Goal: Task Accomplishment & Management: Use online tool/utility

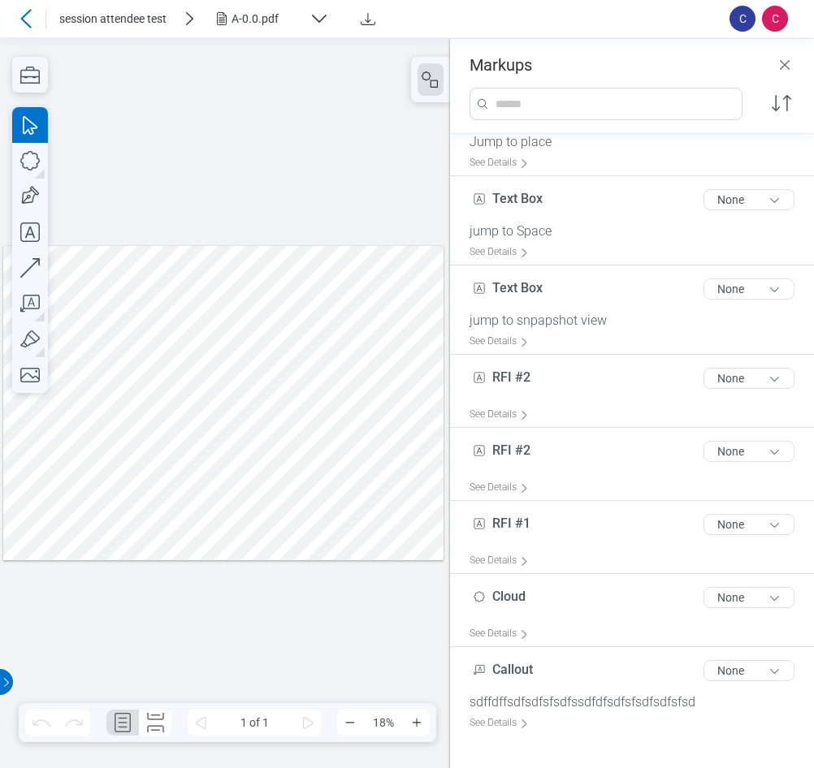
scroll to position [32, 0]
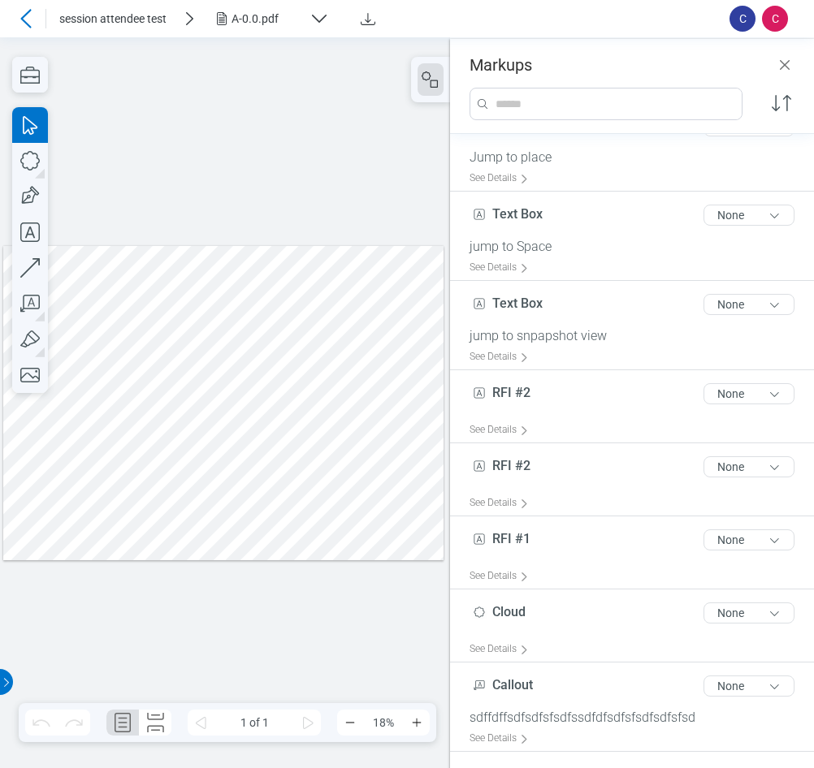
click at [271, 25] on div "A-0.0.pdf" at bounding box center [266, 19] width 71 height 16
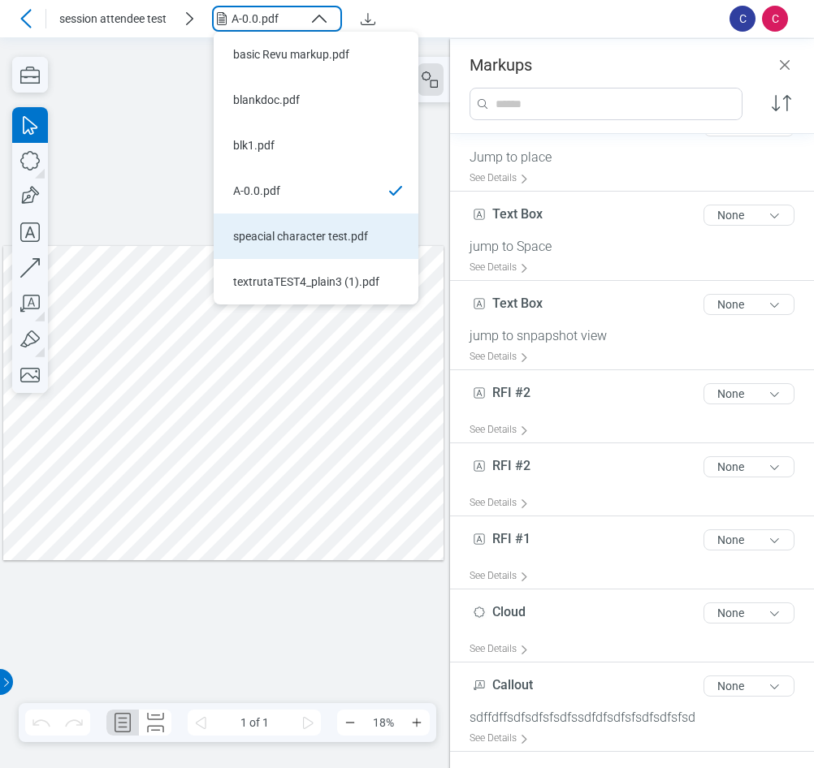
click at [273, 246] on li "speacial character test.pdf" at bounding box center [316, 236] width 205 height 45
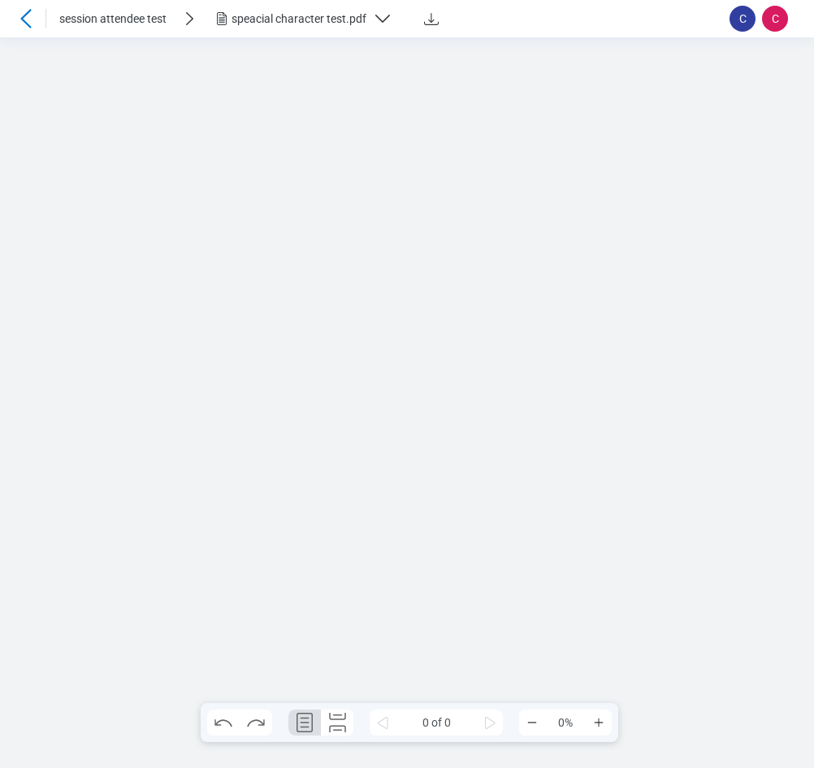
scroll to position [0, 0]
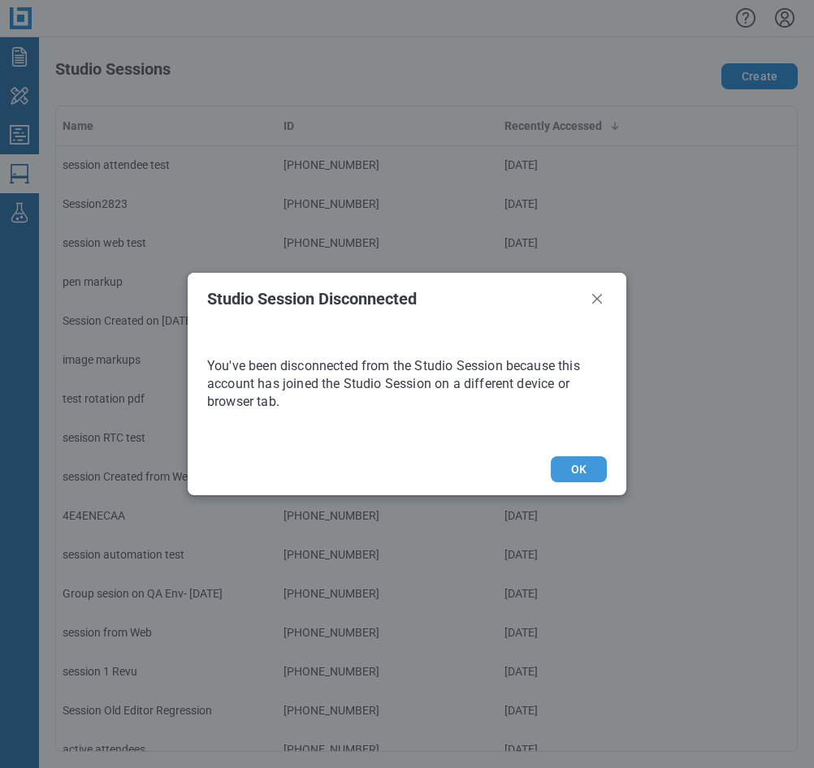
click at [563, 464] on button "OK" at bounding box center [578, 469] width 56 height 26
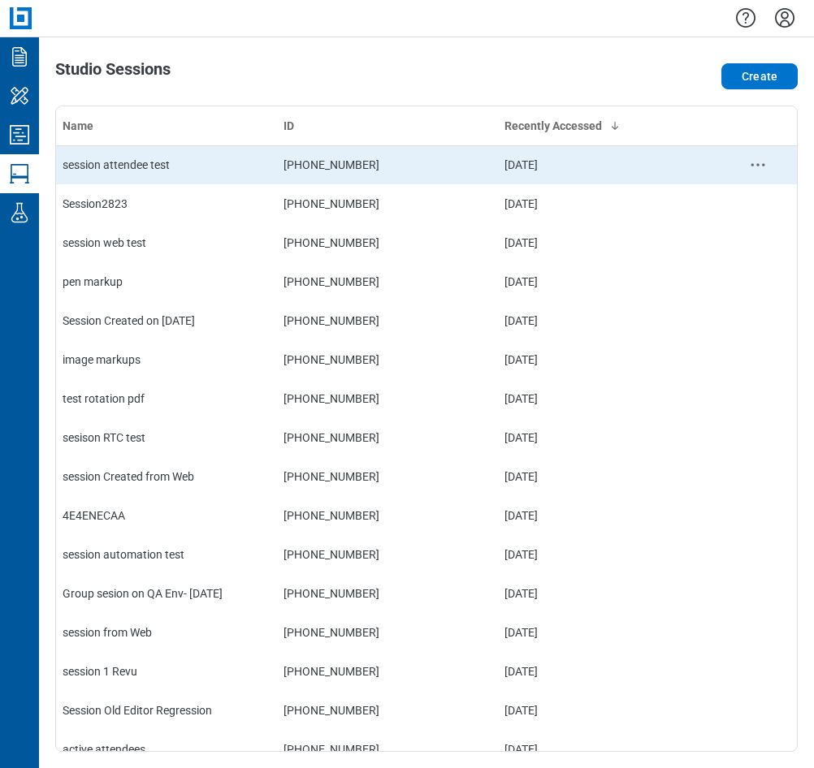
click at [277, 170] on td "[PHONE_NUMBER]" at bounding box center [387, 164] width 221 height 39
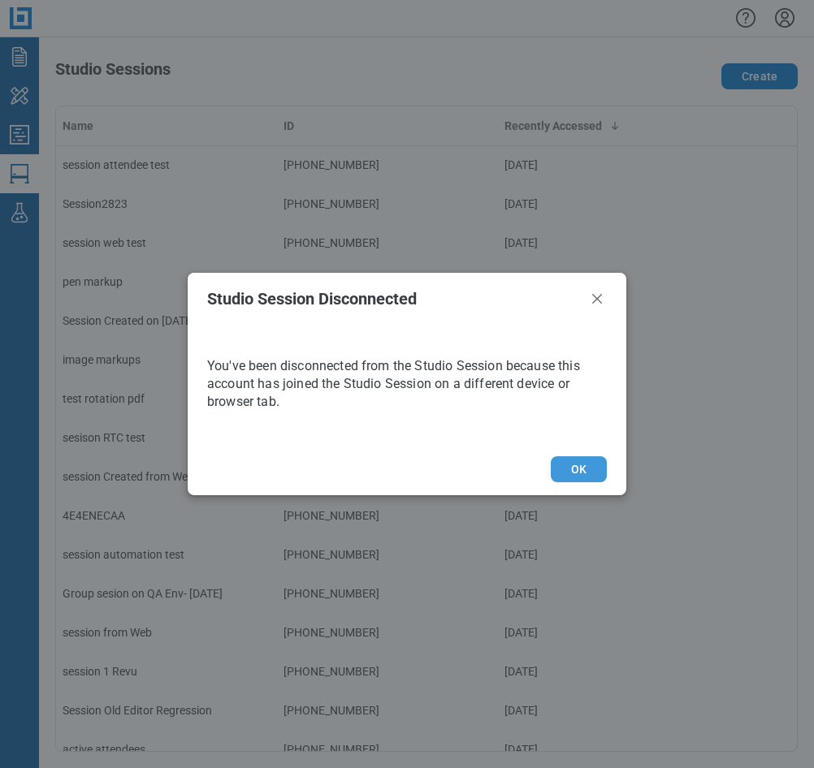
click at [570, 473] on button "OK" at bounding box center [578, 469] width 56 height 26
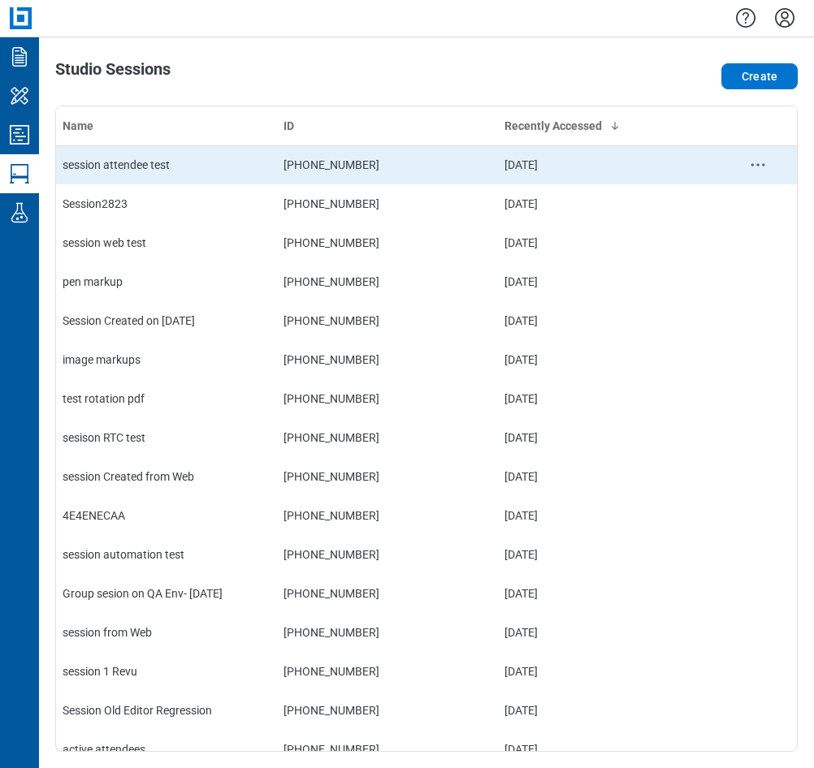
click at [122, 177] on td "session attendee test" at bounding box center [166, 164] width 221 height 39
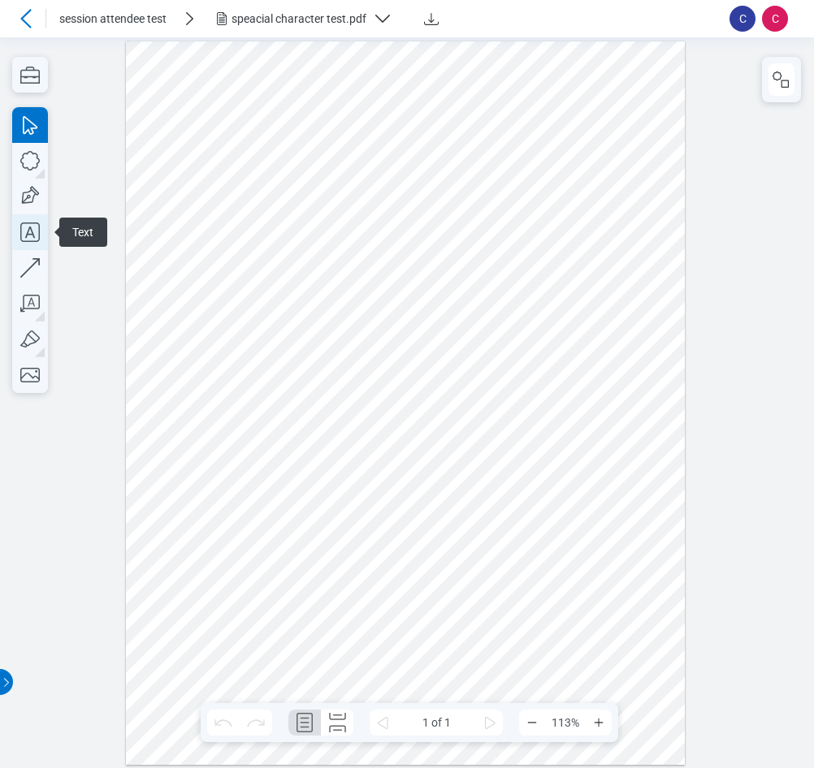
click at [28, 226] on icon "button" at bounding box center [30, 232] width 36 height 36
drag, startPoint x: 428, startPoint y: 239, endPoint x: 507, endPoint y: 256, distance: 81.4
click at [428, 240] on div at bounding box center [405, 402] width 559 height 723
click at [512, 237] on div at bounding box center [405, 402] width 559 height 723
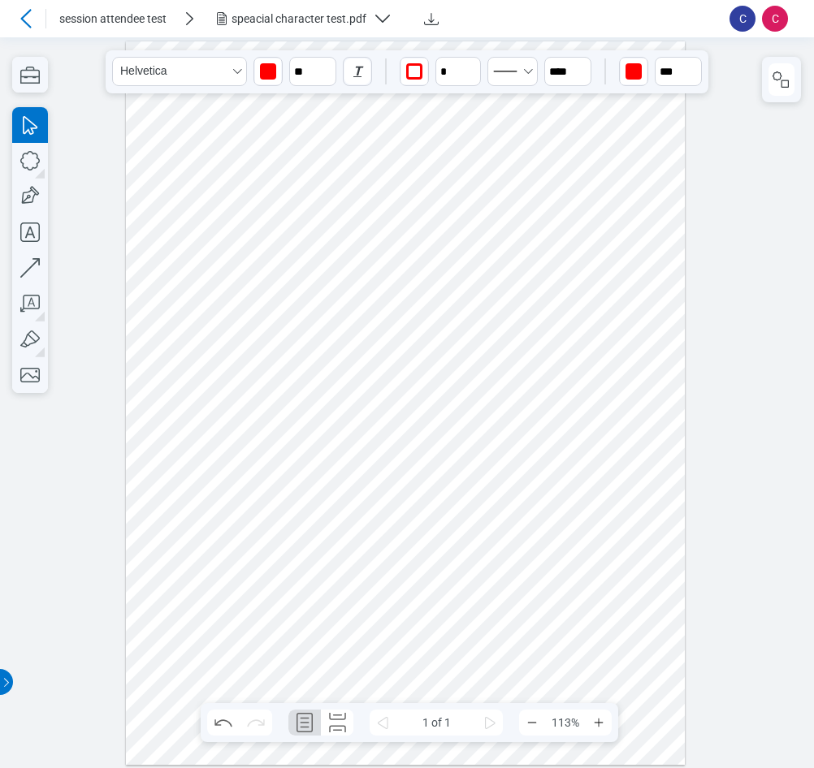
click at [510, 240] on div at bounding box center [405, 402] width 559 height 723
click at [510, 241] on div at bounding box center [405, 402] width 559 height 723
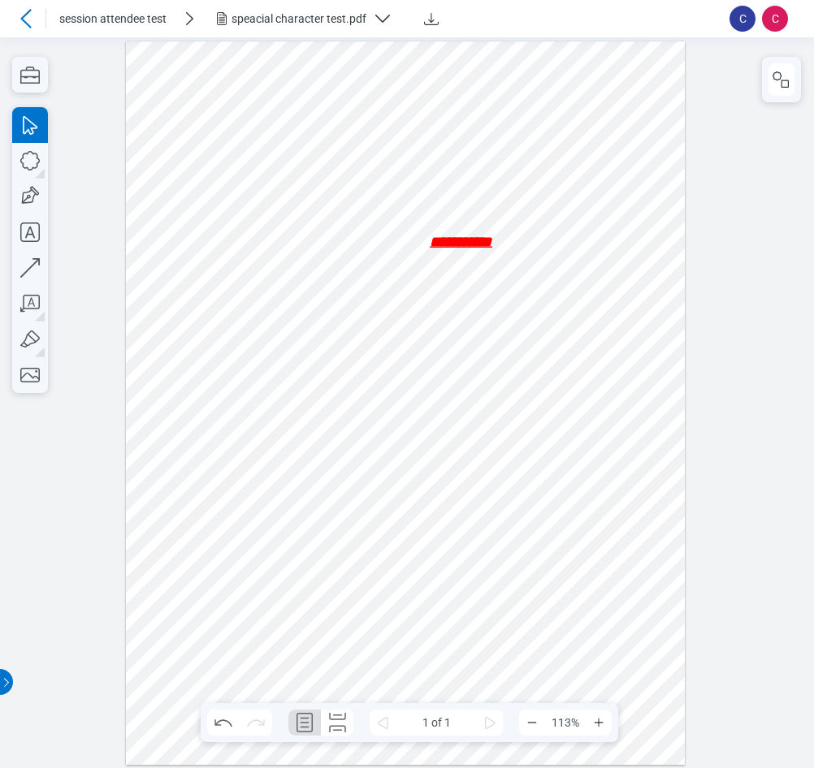
click at [492, 238] on span "**" at bounding box center [486, 242] width 12 height 14
click at [492, 239] on span "**" at bounding box center [486, 242] width 12 height 14
click at [492, 240] on span "**" at bounding box center [486, 242] width 12 height 14
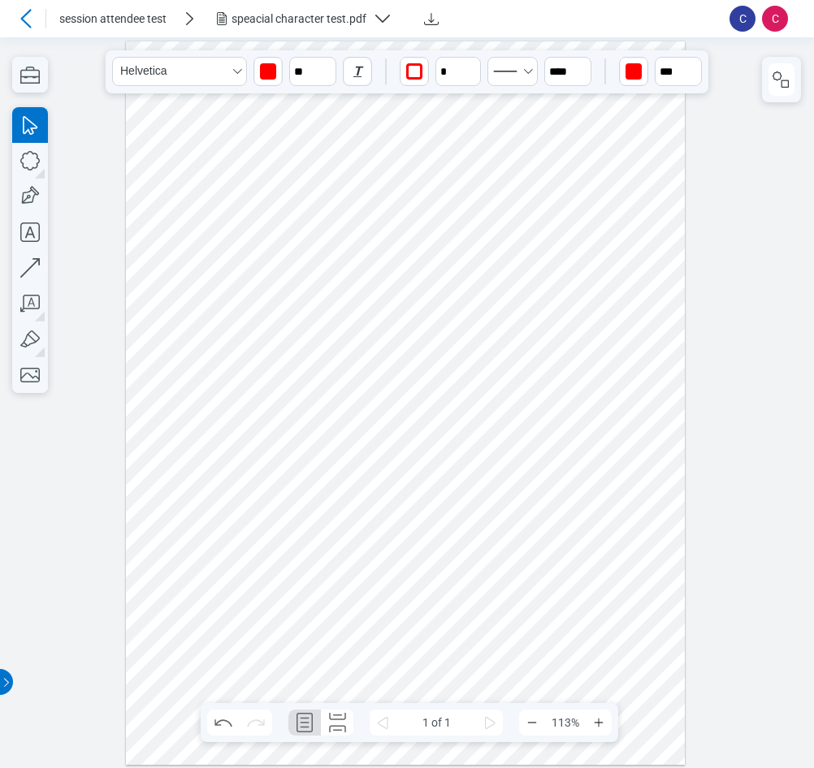
drag, startPoint x: 520, startPoint y: 253, endPoint x: 529, endPoint y: 253, distance: 9.7
click at [529, 253] on div at bounding box center [405, 402] width 559 height 723
click at [520, 238] on div at bounding box center [405, 402] width 559 height 723
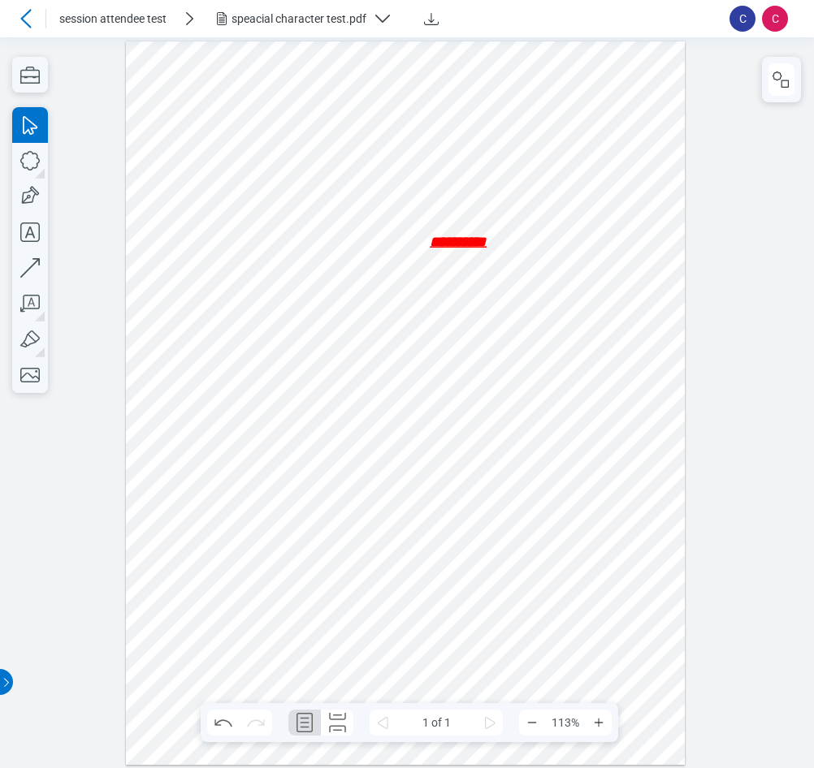
click at [559, 229] on div at bounding box center [405, 402] width 559 height 723
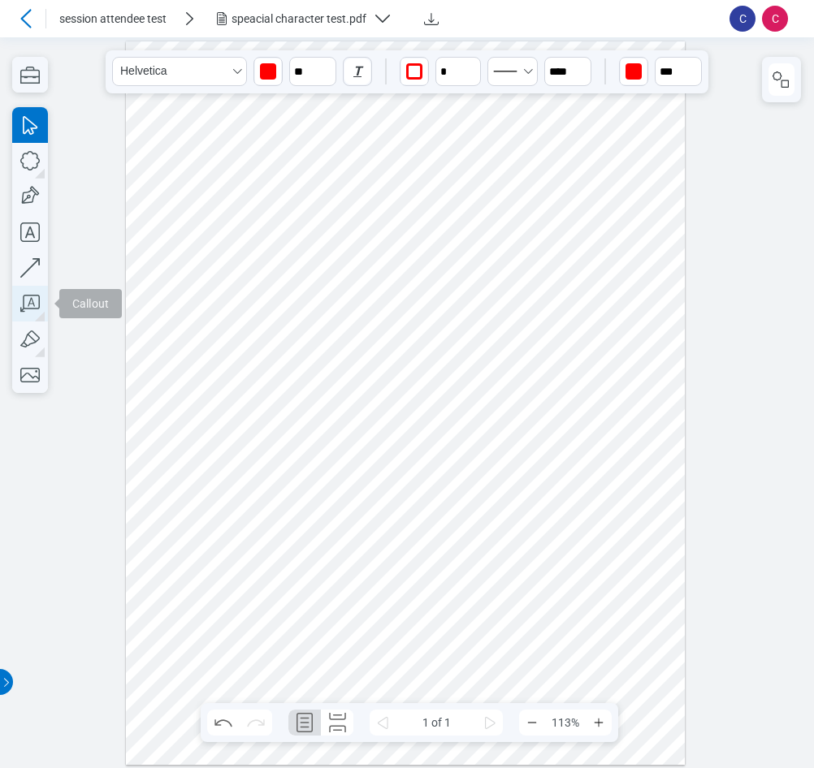
click at [32, 298] on icon "button" at bounding box center [30, 304] width 36 height 36
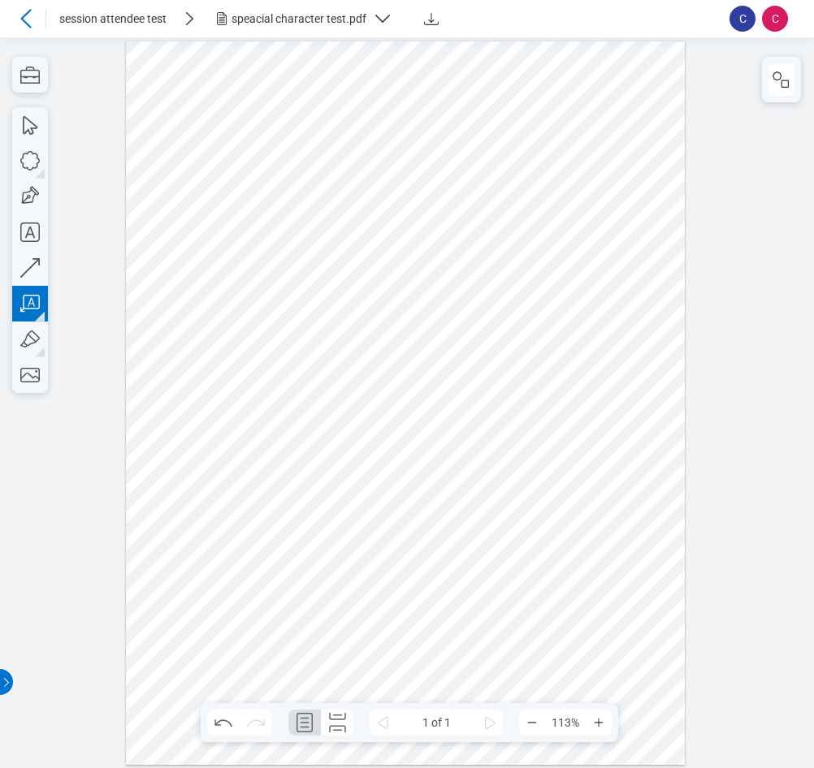
drag, startPoint x: 545, startPoint y: 235, endPoint x: 562, endPoint y: 260, distance: 29.7
click at [562, 260] on div at bounding box center [405, 402] width 559 height 723
click at [644, 278] on div at bounding box center [405, 402] width 559 height 723
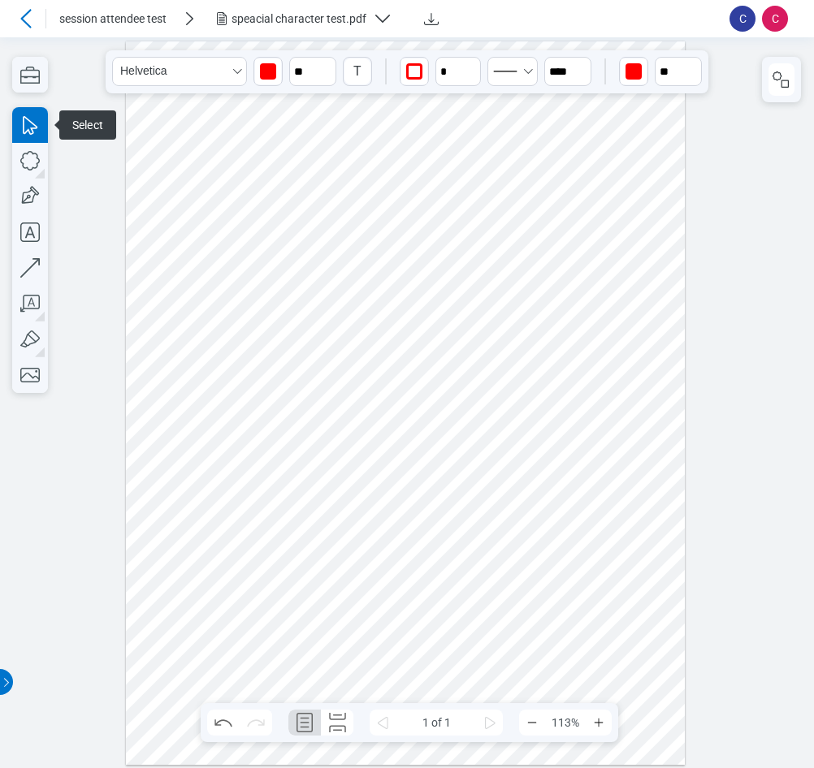
click at [640, 251] on div at bounding box center [405, 402] width 559 height 723
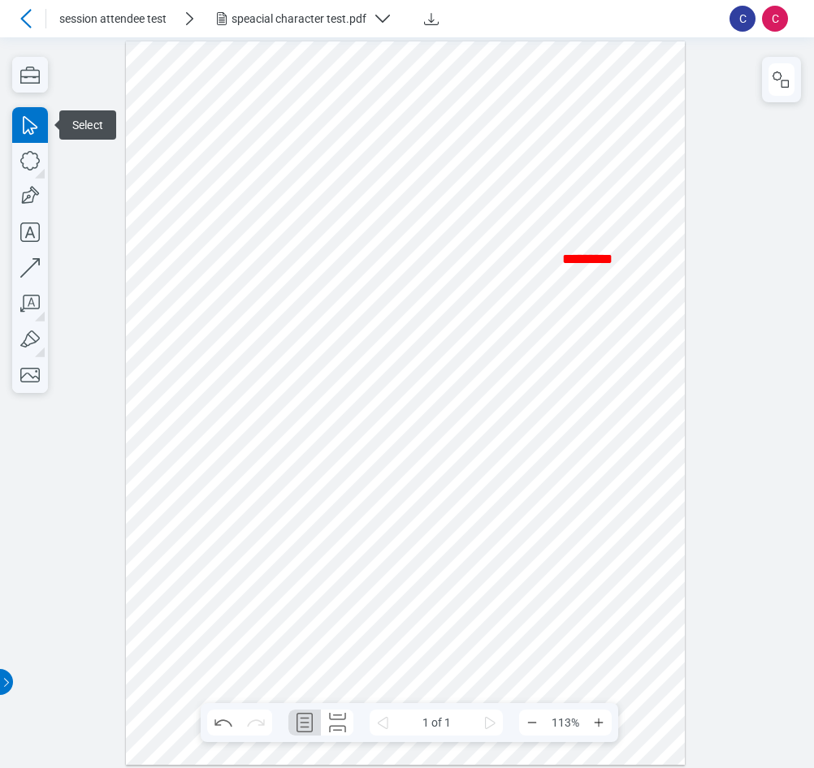
click at [640, 251] on div at bounding box center [405, 402] width 559 height 723
click at [624, 285] on div at bounding box center [405, 402] width 559 height 723
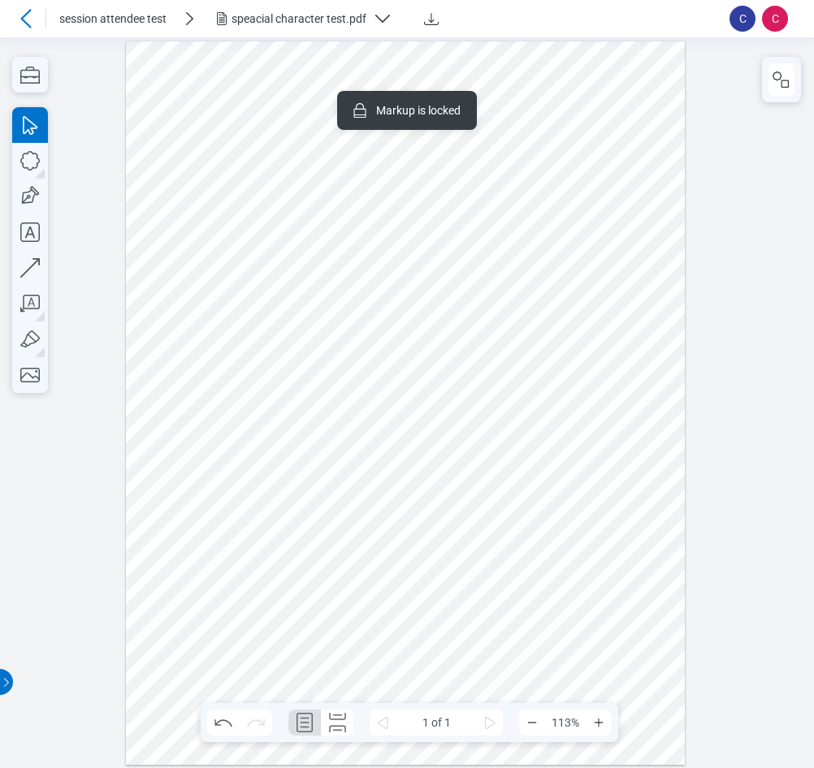
click at [416, 464] on div at bounding box center [405, 402] width 559 height 723
click at [354, 463] on div at bounding box center [405, 402] width 559 height 723
click at [414, 464] on div at bounding box center [405, 402] width 559 height 723
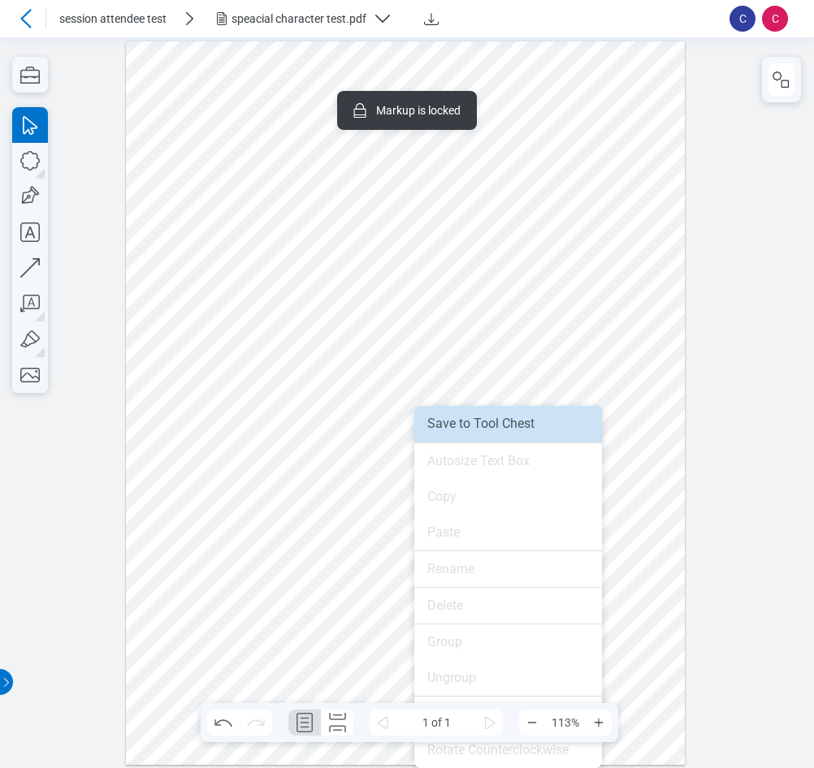
drag, startPoint x: 453, startPoint y: 423, endPoint x: 490, endPoint y: 418, distance: 36.9
click at [453, 423] on li "Save to Tool Chest" at bounding box center [508, 424] width 188 height 36
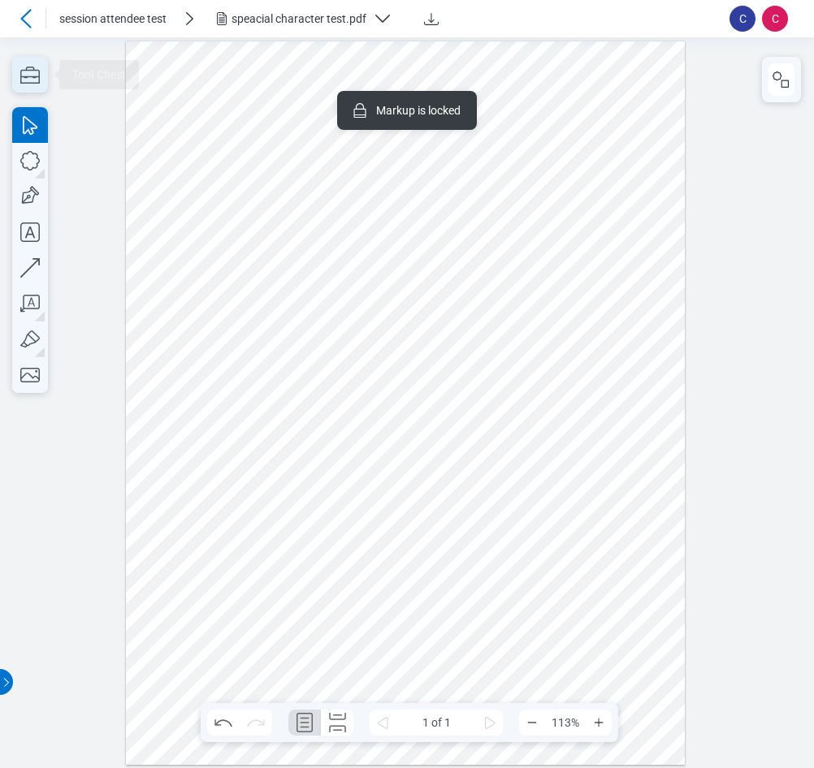
click at [35, 75] on icon "button" at bounding box center [30, 75] width 36 height 36
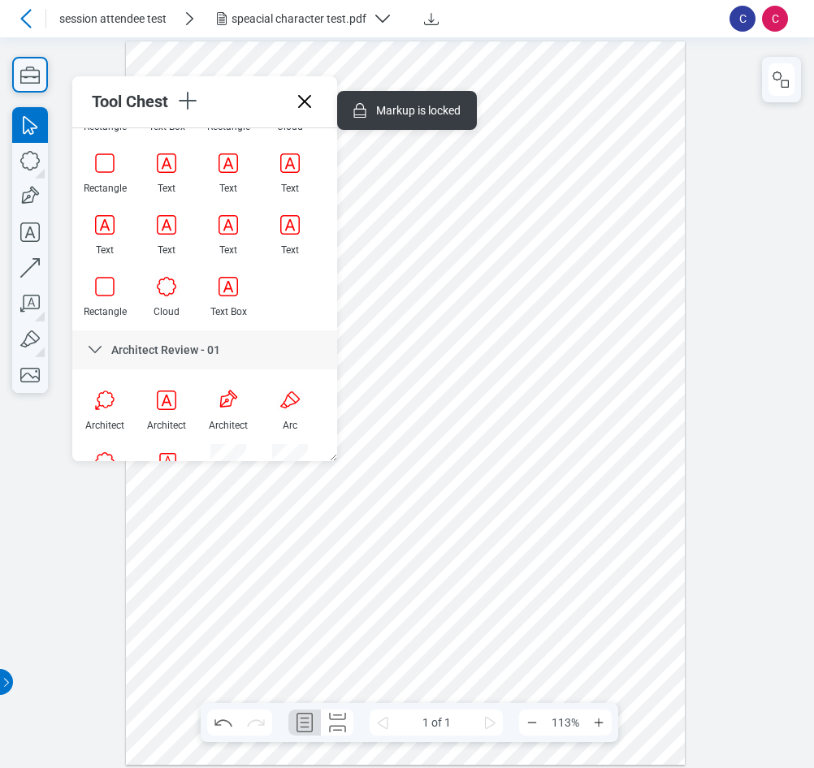
scroll to position [406, 0]
click at [227, 293] on div at bounding box center [228, 286] width 36 height 36
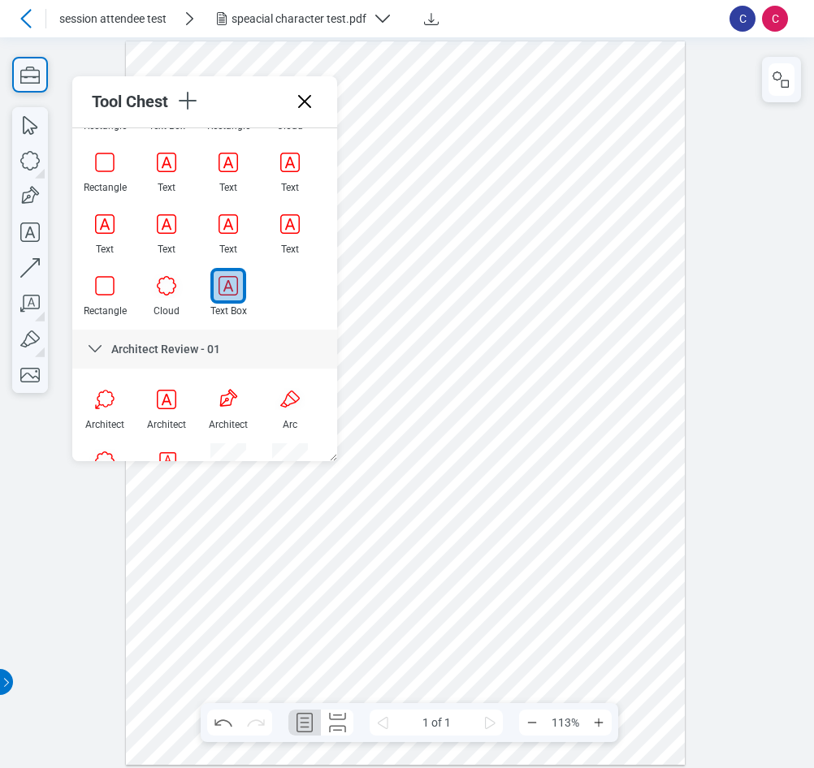
click at [575, 157] on div at bounding box center [405, 402] width 559 height 723
click at [624, 216] on div at bounding box center [405, 402] width 559 height 723
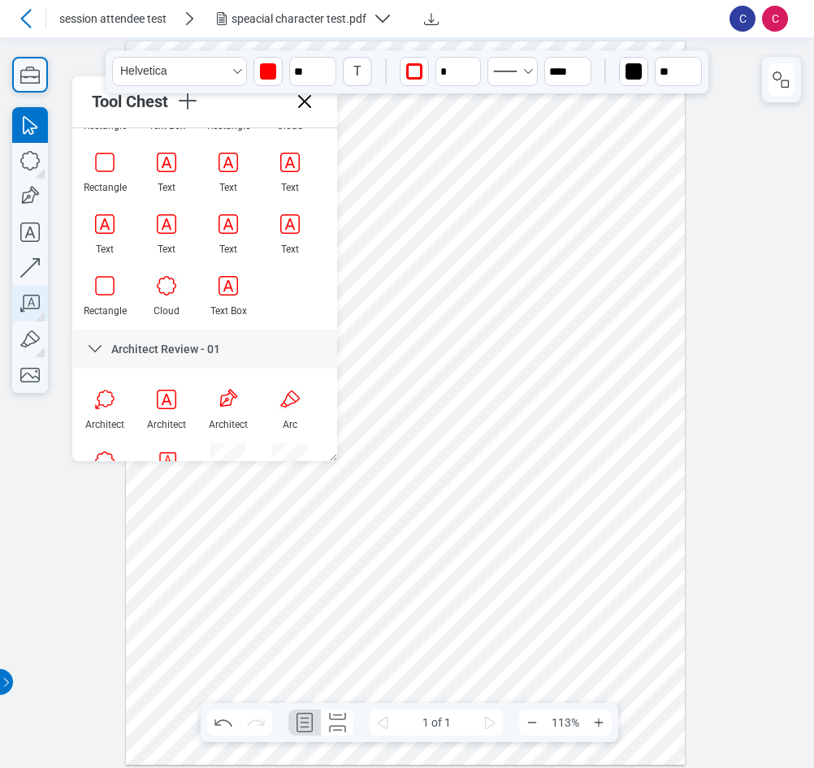
click at [29, 302] on icon "button" at bounding box center [29, 303] width 19 height 17
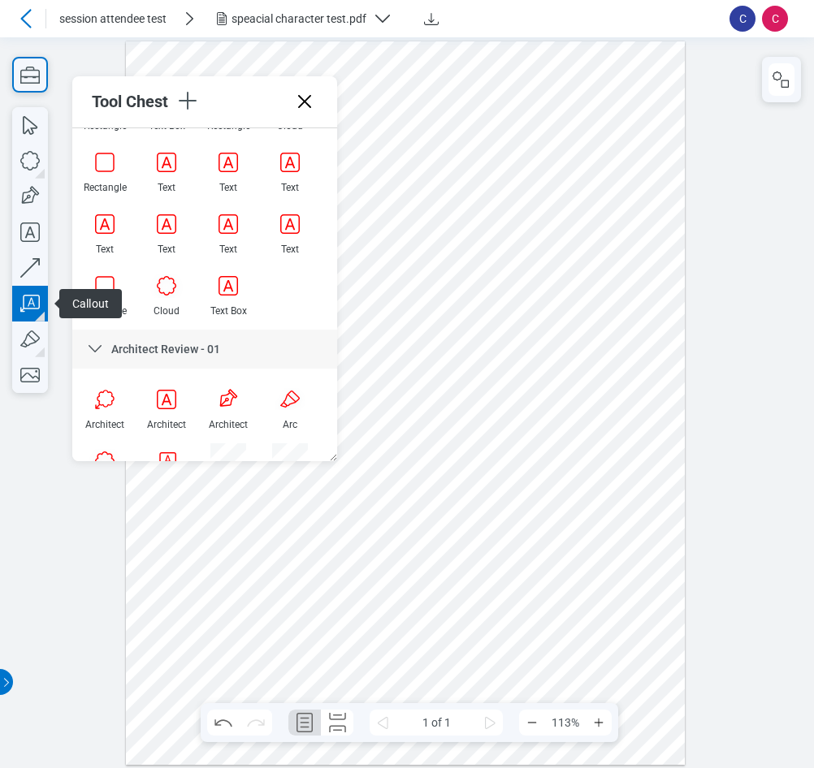
click at [29, 302] on icon "button" at bounding box center [29, 303] width 19 height 17
click at [632, 301] on div at bounding box center [405, 402] width 559 height 723
click at [621, 326] on div at bounding box center [405, 402] width 559 height 723
click at [658, 352] on div at bounding box center [405, 402] width 559 height 723
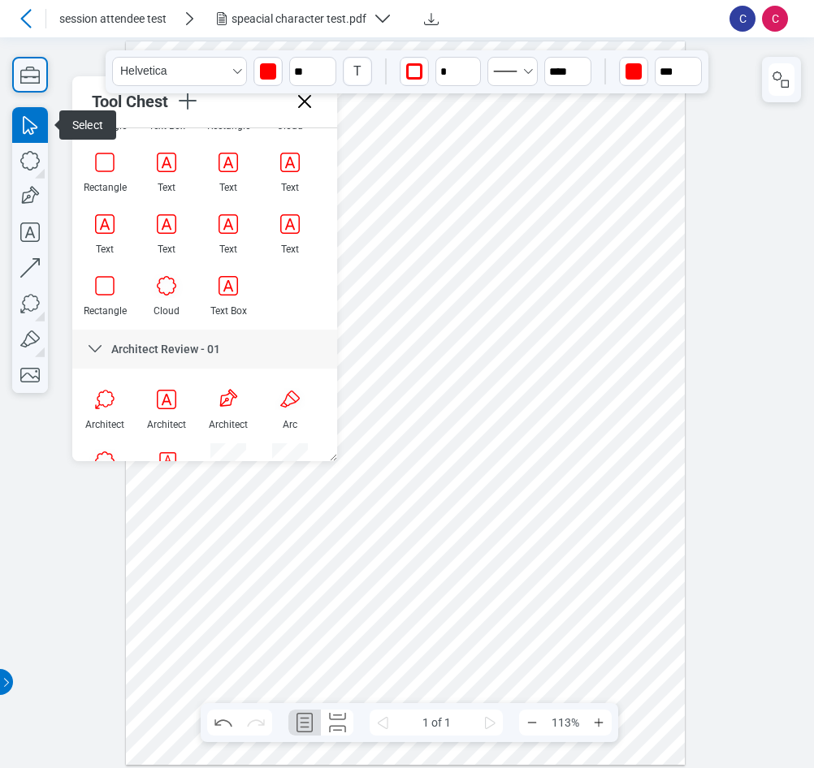
drag, startPoint x: 626, startPoint y: 290, endPoint x: 395, endPoint y: 244, distance: 236.0
click at [395, 244] on div at bounding box center [405, 402] width 559 height 723
drag, startPoint x: 305, startPoint y: 106, endPoint x: 306, endPoint y: 67, distance: 39.0
click at [305, 106] on icon at bounding box center [304, 101] width 26 height 26
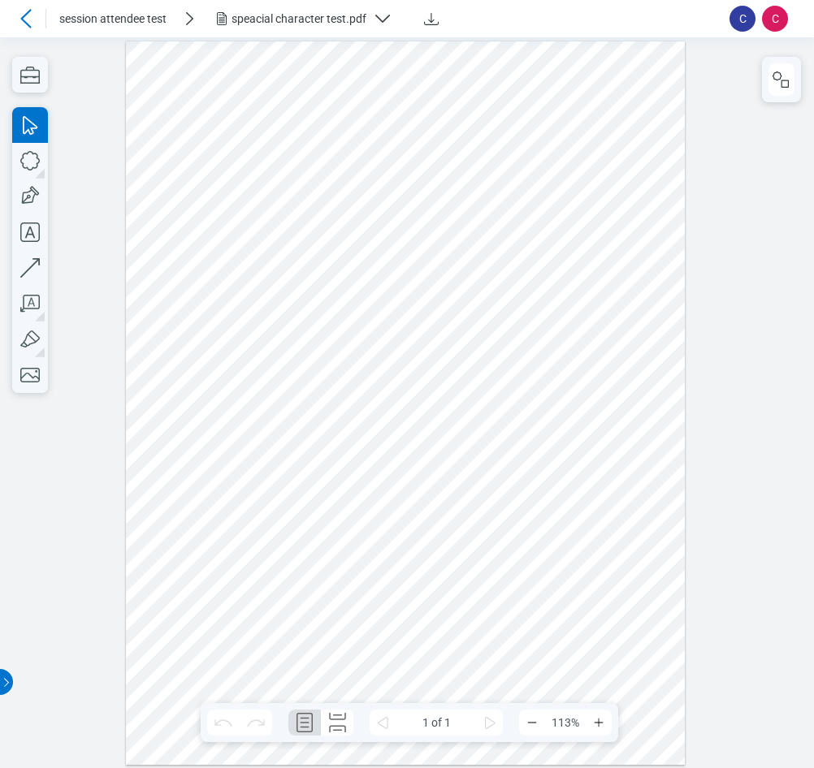
click at [286, 25] on div "speacial character test.pdf" at bounding box center [298, 19] width 135 height 16
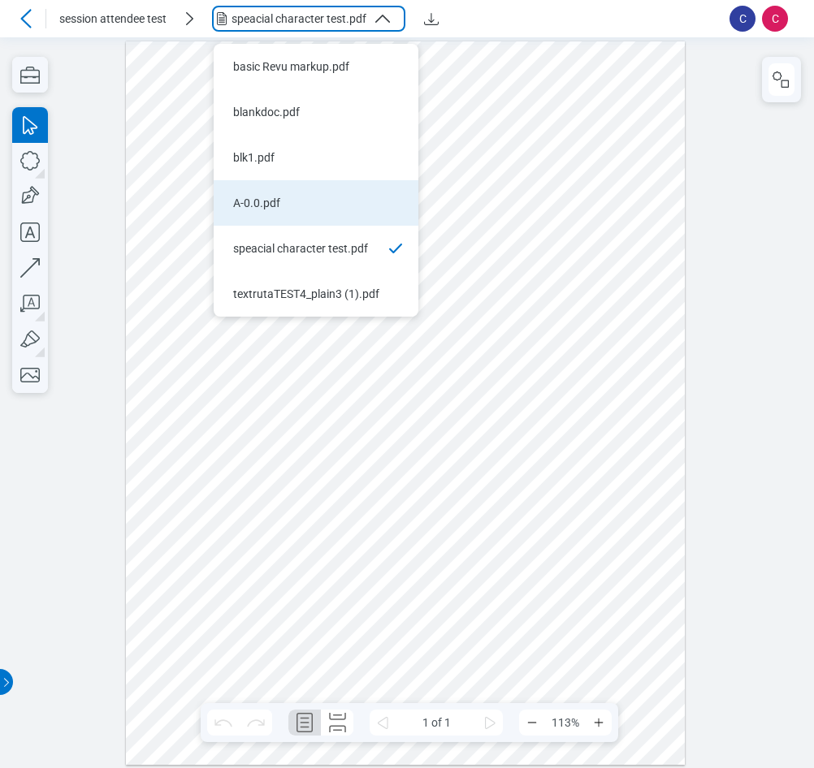
click at [278, 214] on li "A-0.0.pdf" at bounding box center [316, 202] width 205 height 45
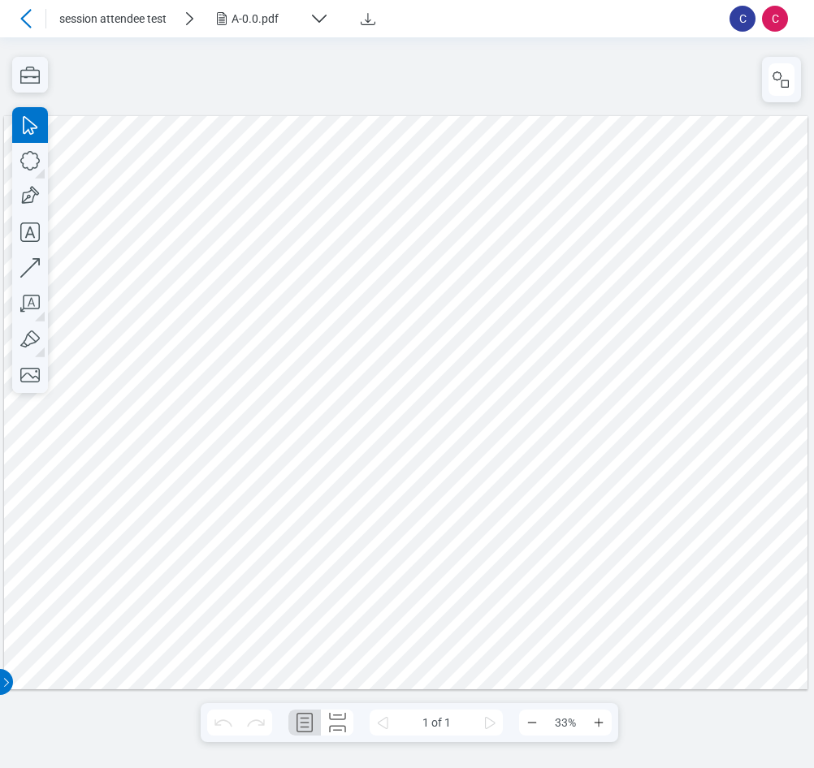
click at [537, 516] on div at bounding box center [405, 401] width 803 height 573
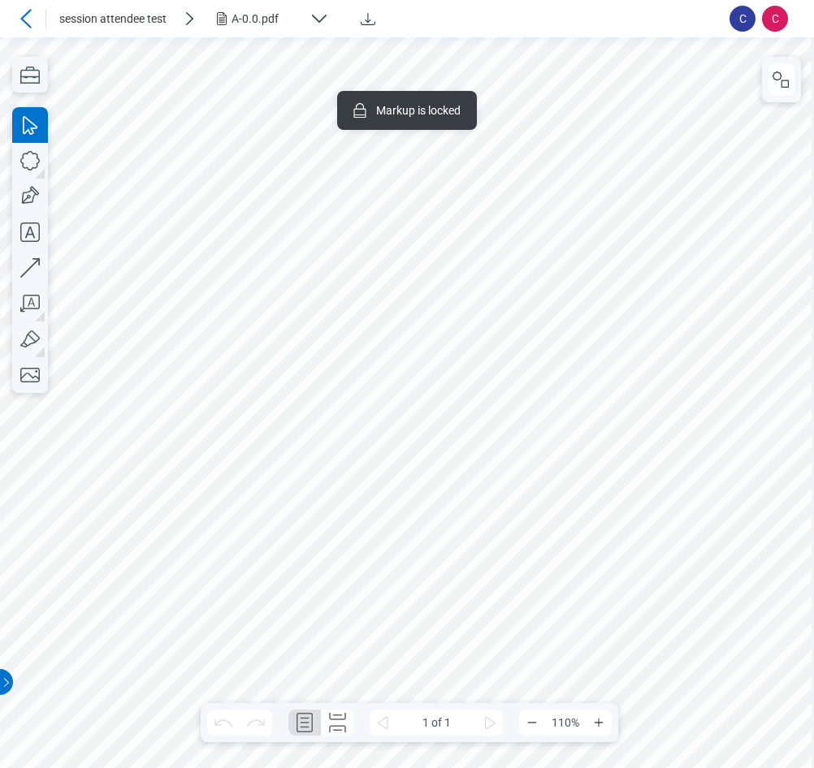
scroll to position [1077, 1405]
drag, startPoint x: 467, startPoint y: 608, endPoint x: 185, endPoint y: 356, distance: 377.8
click at [791, 82] on button "button" at bounding box center [781, 79] width 26 height 32
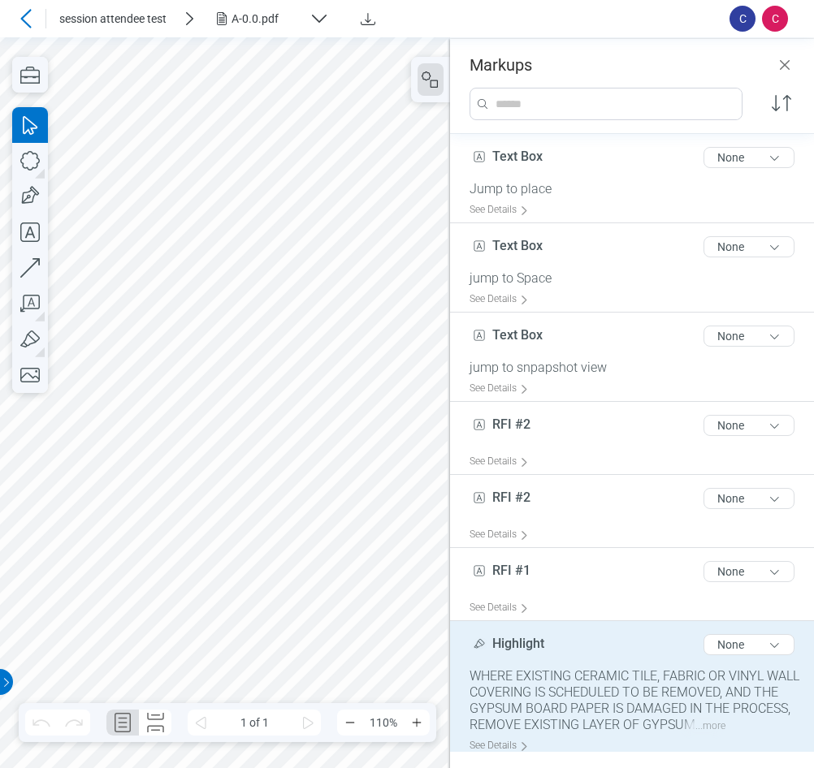
click at [538, 690] on div "WHERE EXISTING CERAMIC TILE, FABRIC OR VINYL WALL COVERING IS SCHEDULED TO BE R…" at bounding box center [638, 700] width 338 height 65
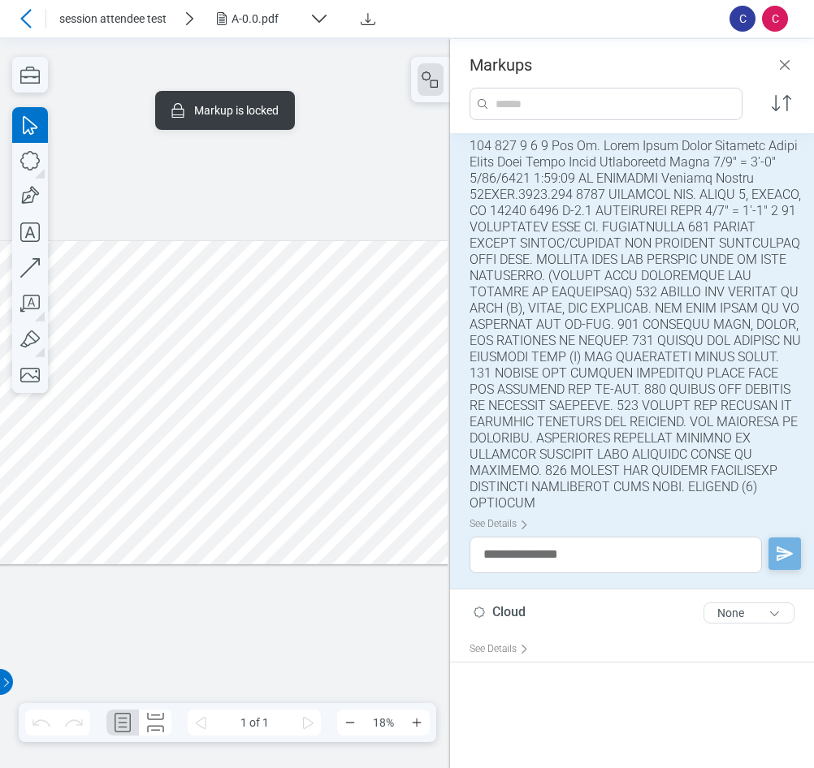
scroll to position [1446, 0]
click at [356, 428] on div at bounding box center [223, 402] width 453 height 324
click at [380, 400] on div at bounding box center [223, 402] width 453 height 324
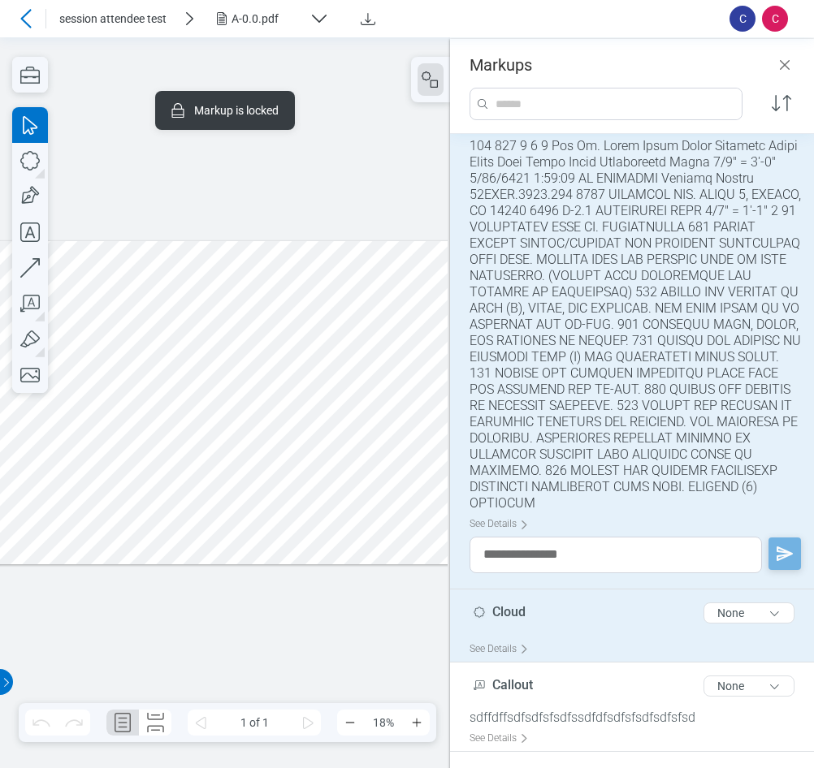
click at [527, 634] on div "Cloud 5 of 300 characters None" at bounding box center [638, 616] width 338 height 41
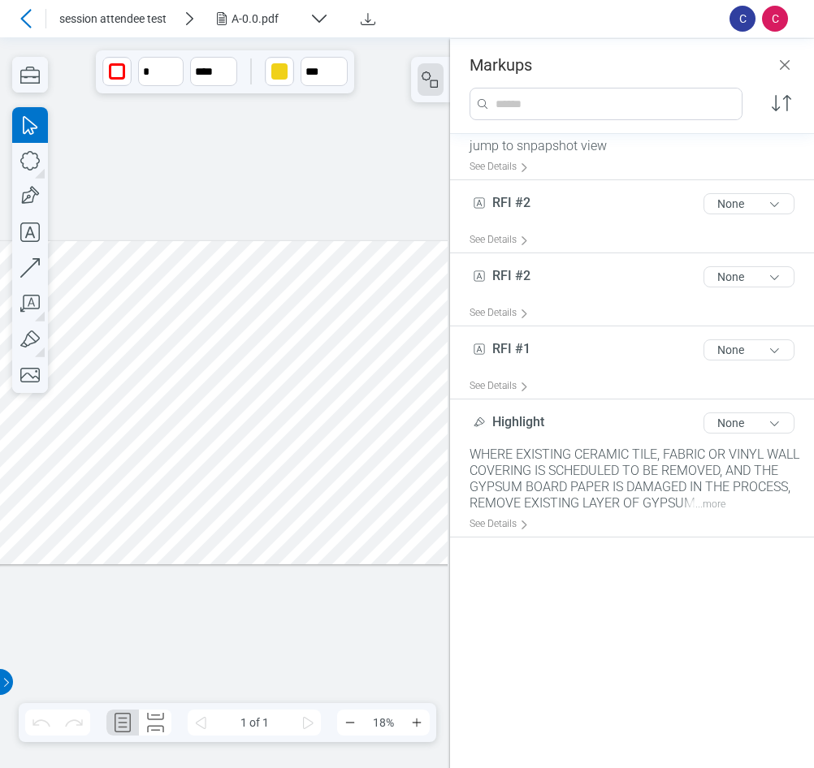
scroll to position [0, 0]
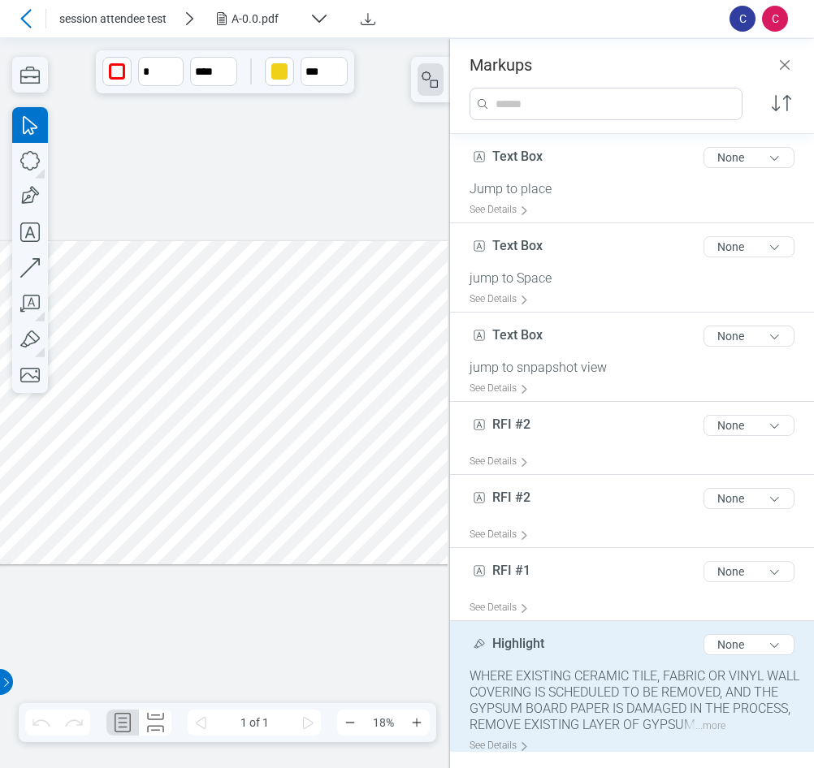
click at [562, 663] on div "Highlight 9 of 300 characters None" at bounding box center [638, 648] width 338 height 41
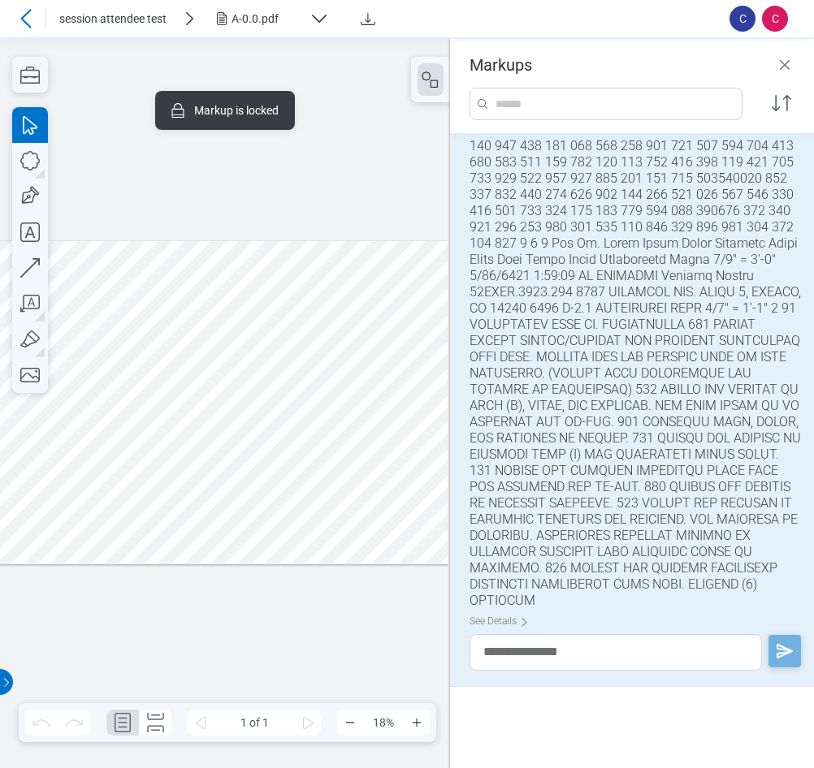
click at [298, 253] on div at bounding box center [223, 402] width 453 height 324
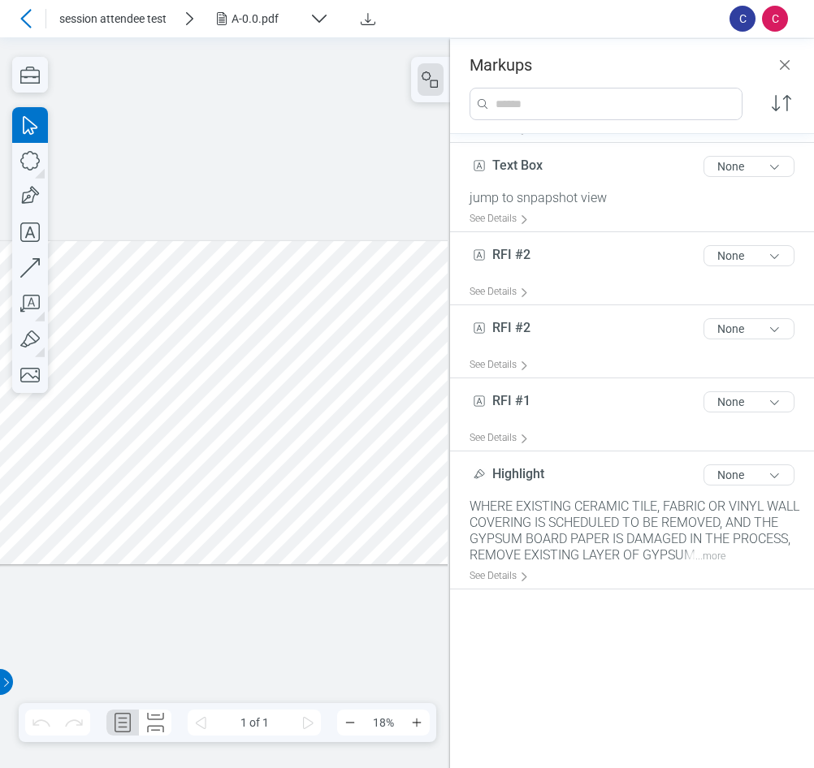
scroll to position [7, 0]
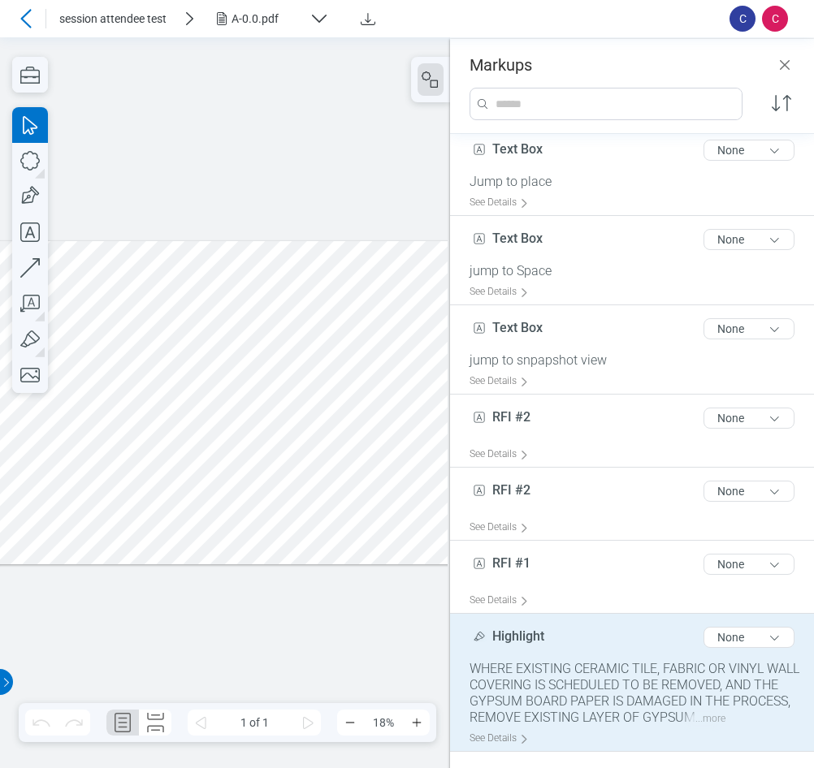
click at [538, 686] on div "WHERE EXISTING CERAMIC TILE, FABRIC OR VINYL WALL COVERING IS SCHEDULED TO BE R…" at bounding box center [638, 693] width 338 height 65
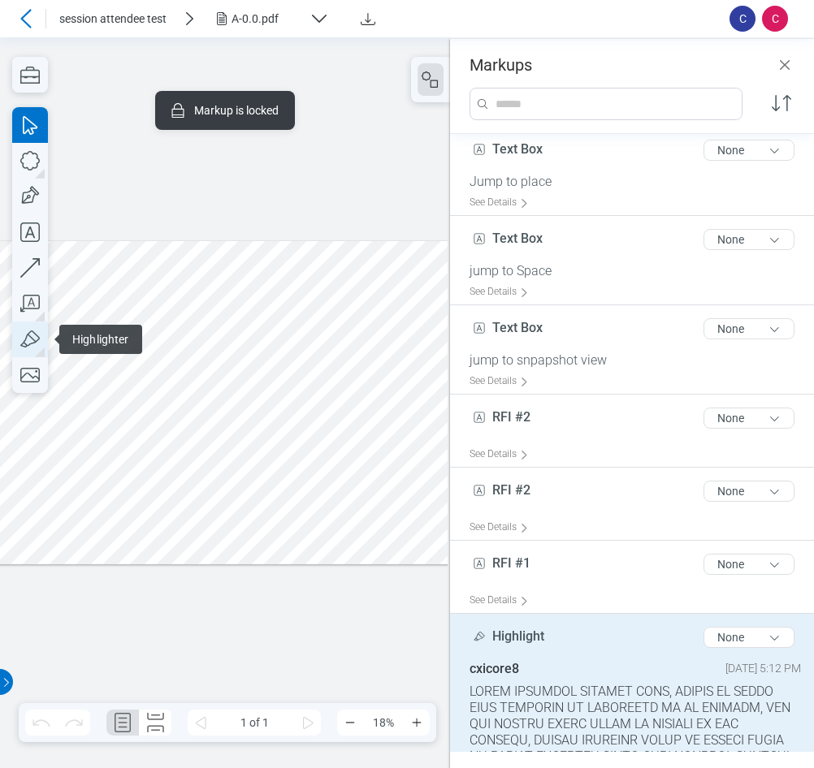
click at [30, 335] on icon "button" at bounding box center [30, 340] width 36 height 36
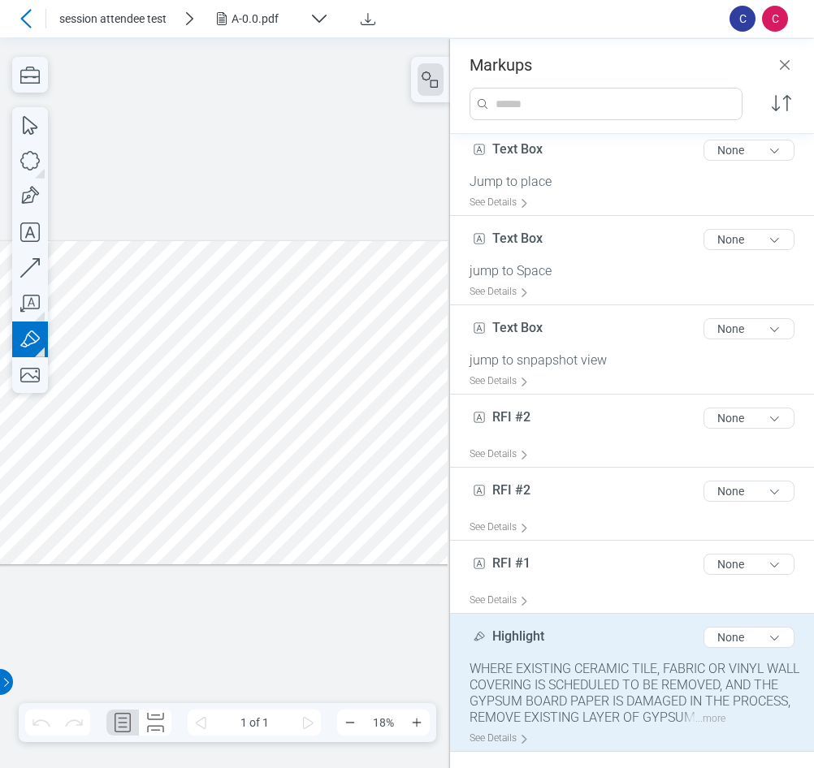
drag, startPoint x: 169, startPoint y: 488, endPoint x: 196, endPoint y: 489, distance: 27.6
click at [196, 489] on div at bounding box center [223, 402] width 453 height 324
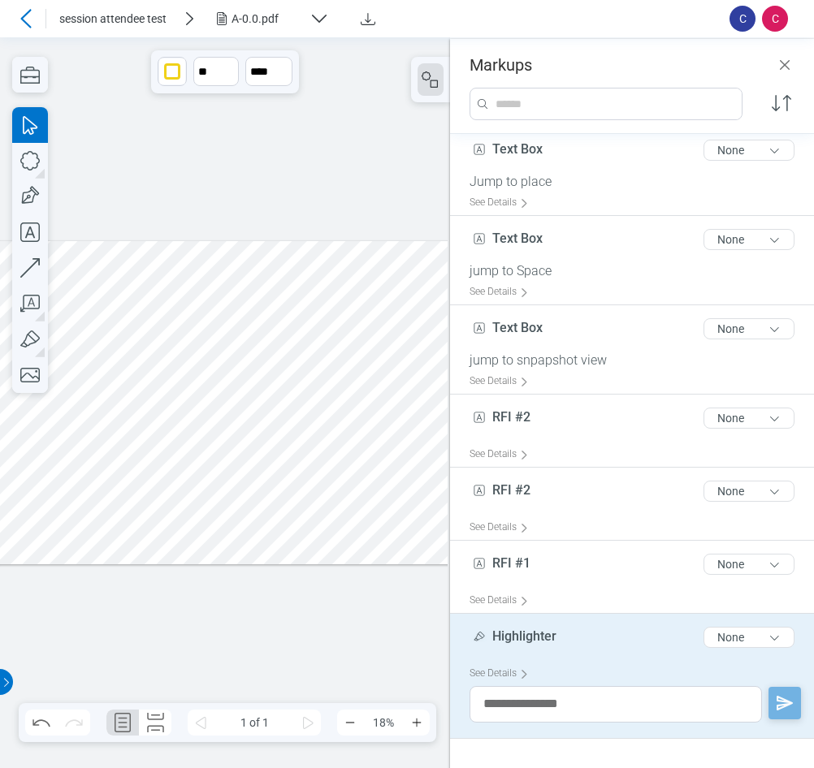
click at [187, 488] on div at bounding box center [223, 402] width 453 height 324
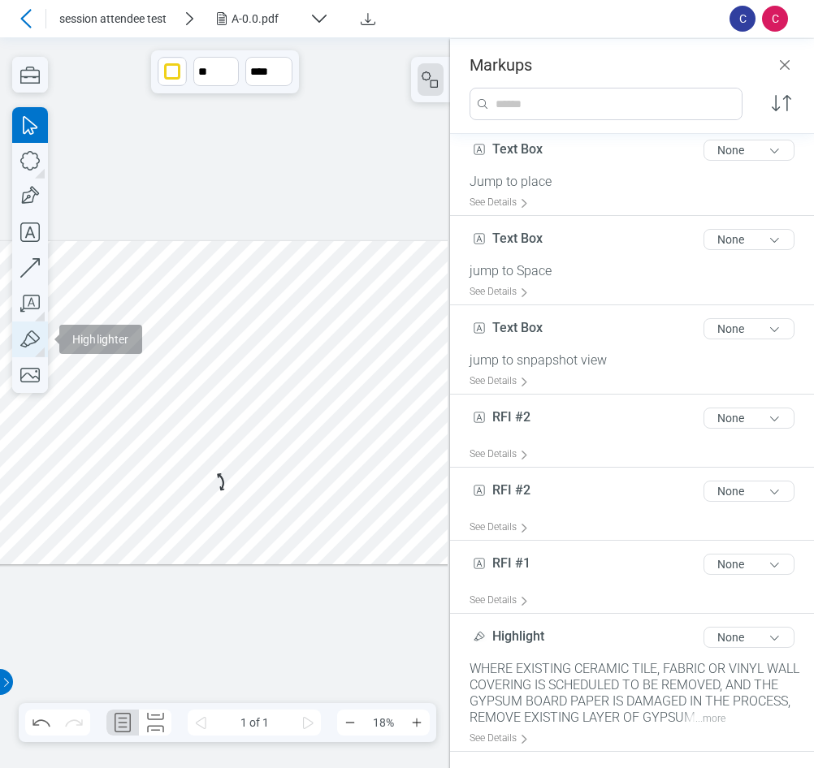
click at [29, 336] on icon "button" at bounding box center [29, 338] width 19 height 17
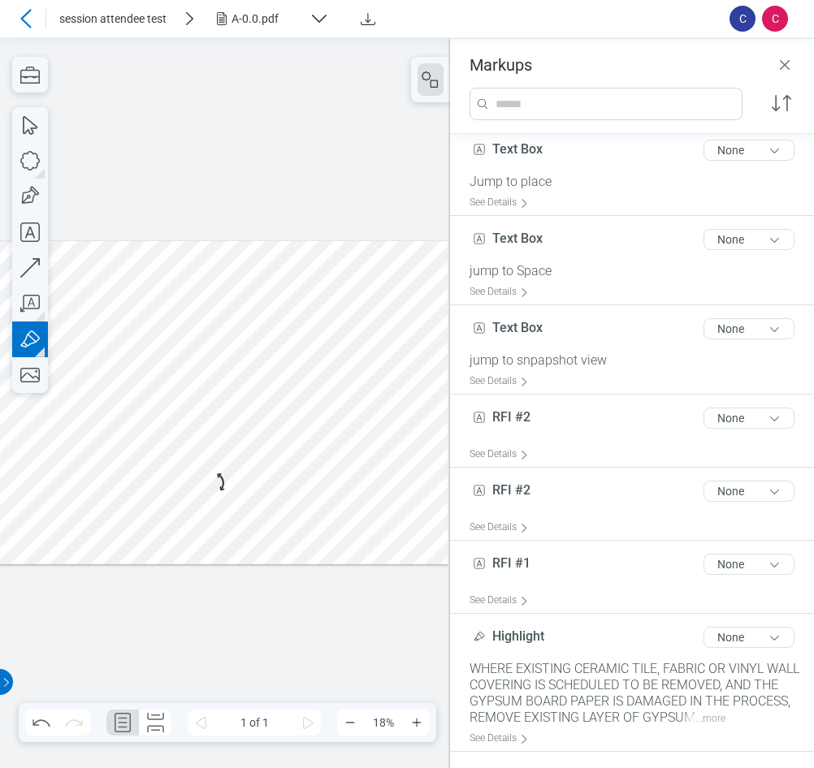
drag, startPoint x: 176, startPoint y: 488, endPoint x: 193, endPoint y: 488, distance: 17.1
click at [193, 488] on div at bounding box center [223, 402] width 453 height 324
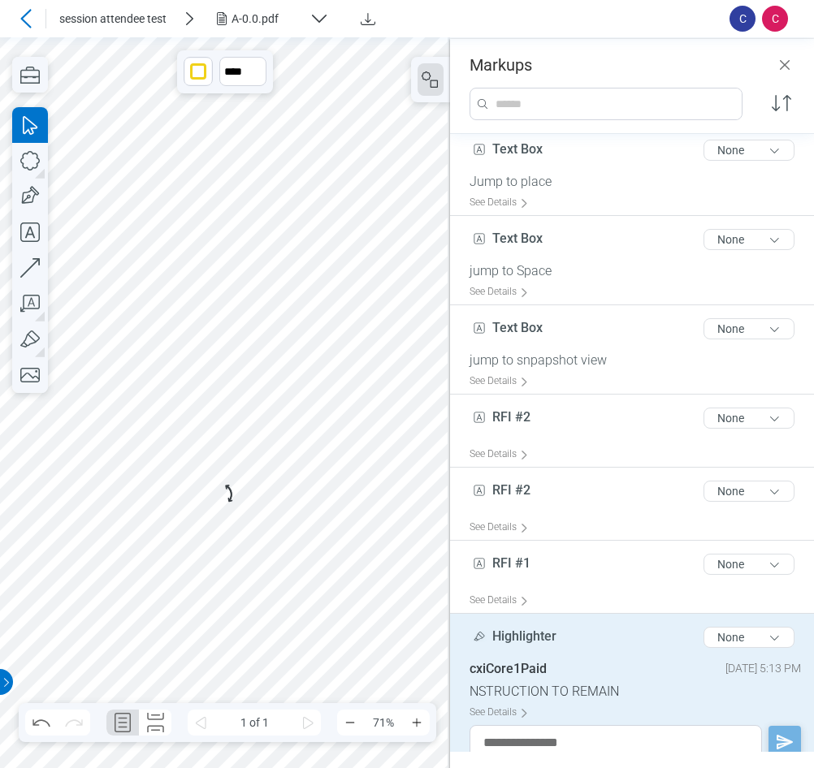
drag, startPoint x: 210, startPoint y: 562, endPoint x: 220, endPoint y: 395, distance: 167.5
drag, startPoint x: 171, startPoint y: 563, endPoint x: 330, endPoint y: 461, distance: 188.7
click at [28, 343] on icon "button" at bounding box center [30, 340] width 36 height 36
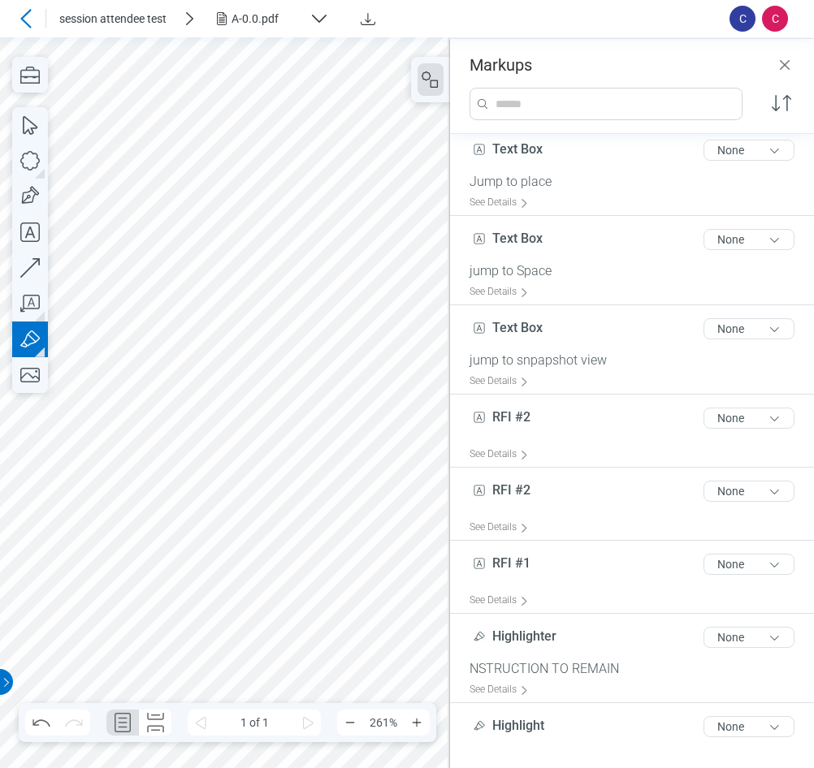
drag, startPoint x: 74, startPoint y: 488, endPoint x: 337, endPoint y: 486, distance: 263.1
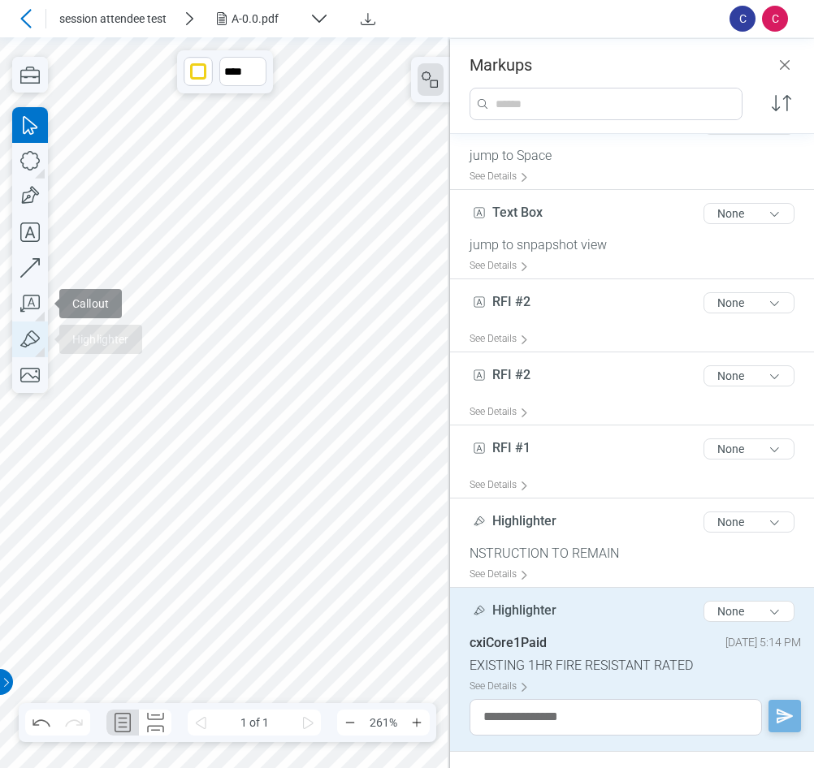
click at [30, 330] on icon "button" at bounding box center [30, 340] width 36 height 36
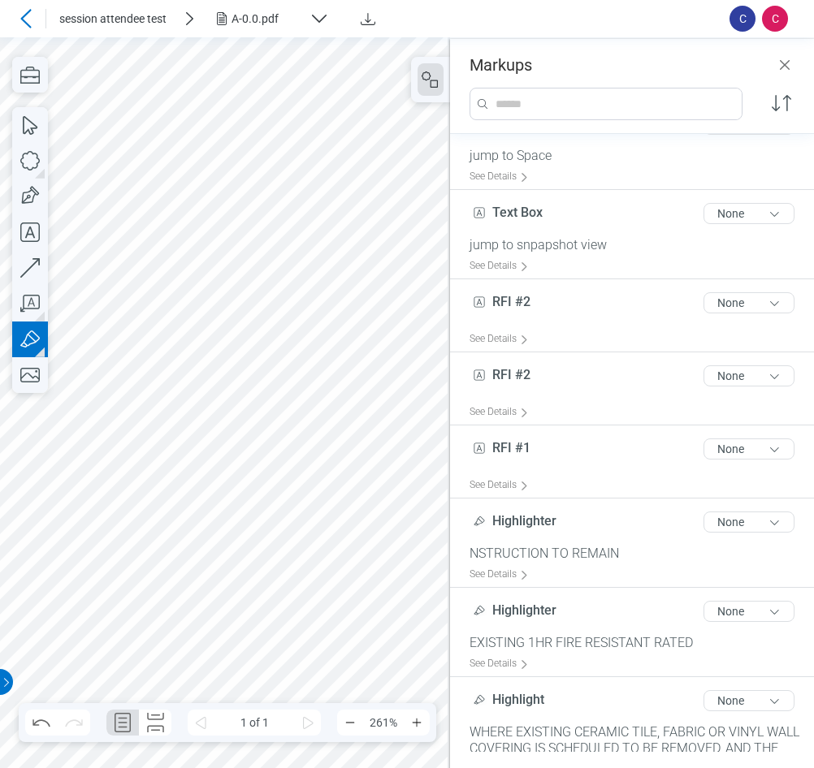
drag, startPoint x: 153, startPoint y: 526, endPoint x: 382, endPoint y: 538, distance: 229.3
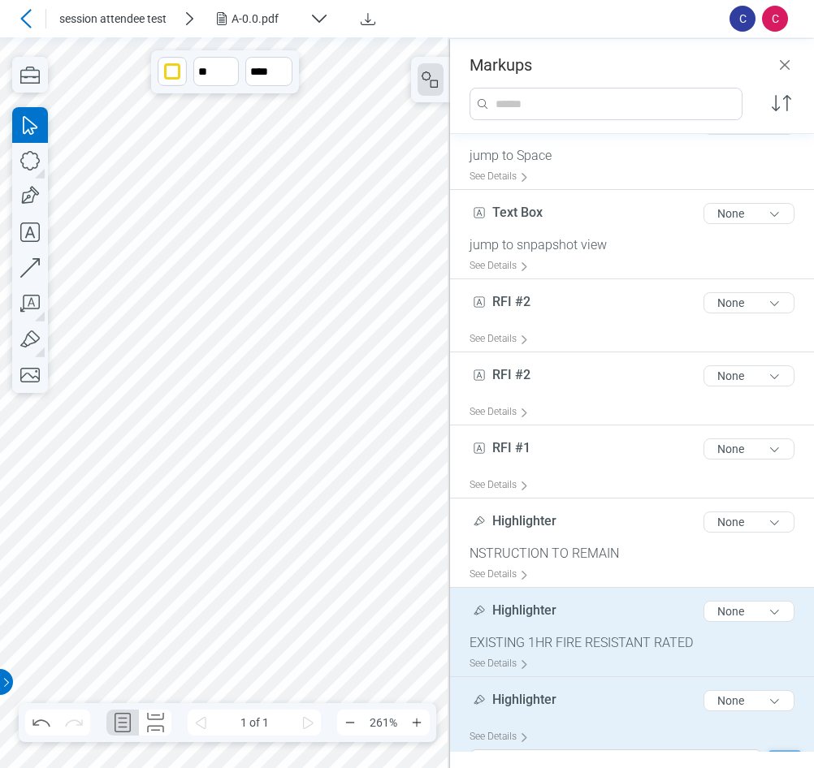
scroll to position [173, 0]
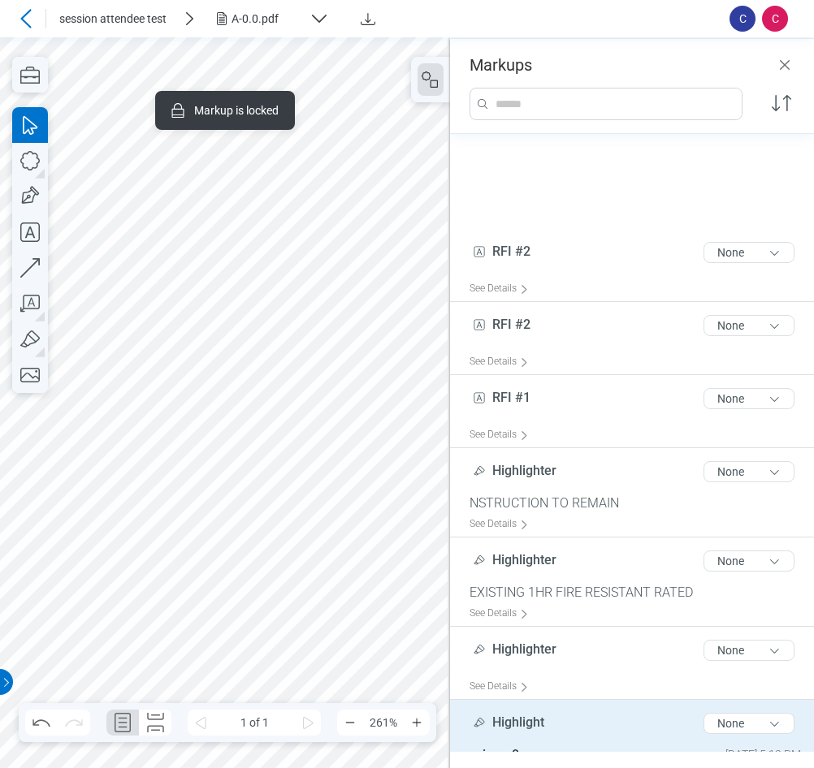
scroll to position [1535, 0]
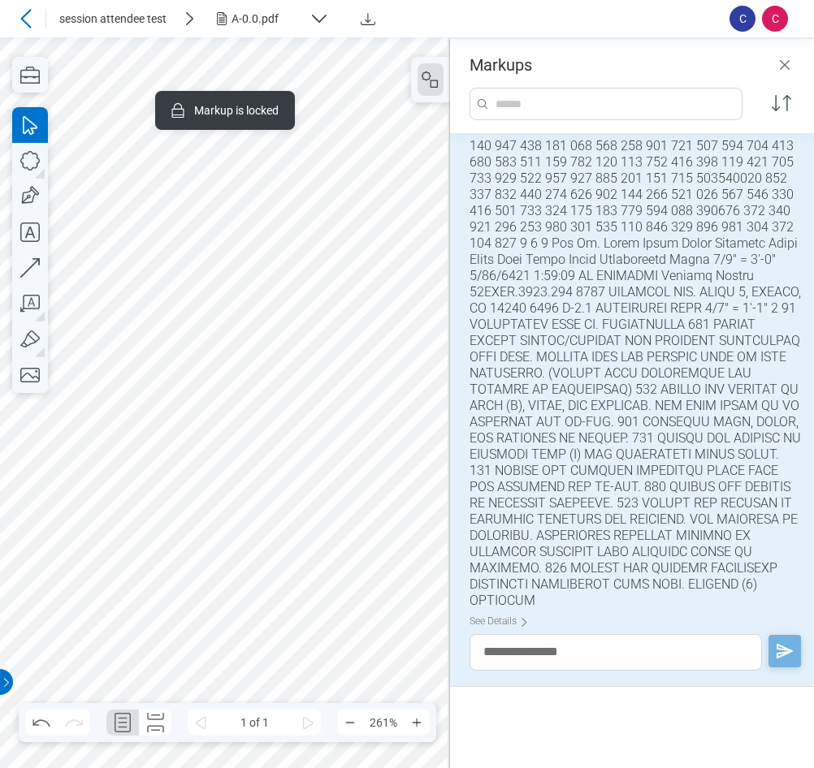
click at [275, 19] on div "A-0.0.pdf" at bounding box center [266, 19] width 71 height 16
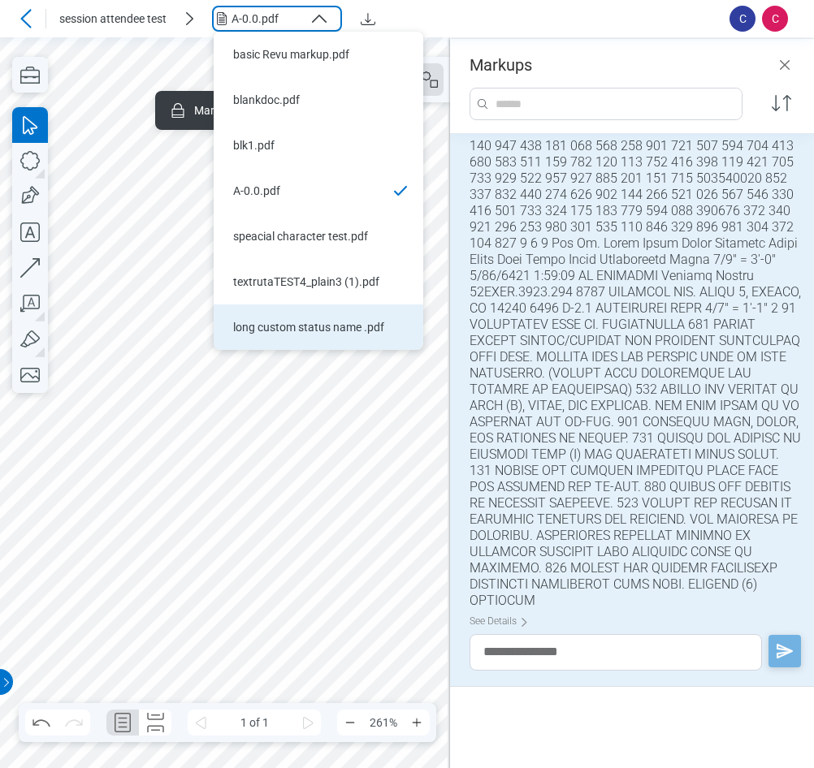
click at [254, 317] on li "long custom status name .pdf" at bounding box center [318, 326] width 209 height 45
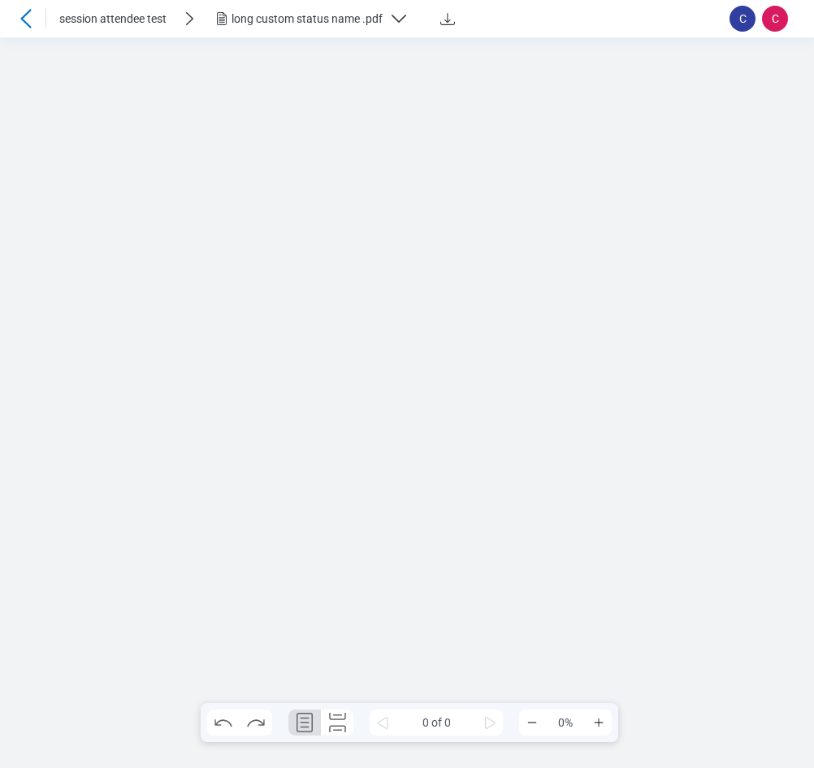
scroll to position [0, 0]
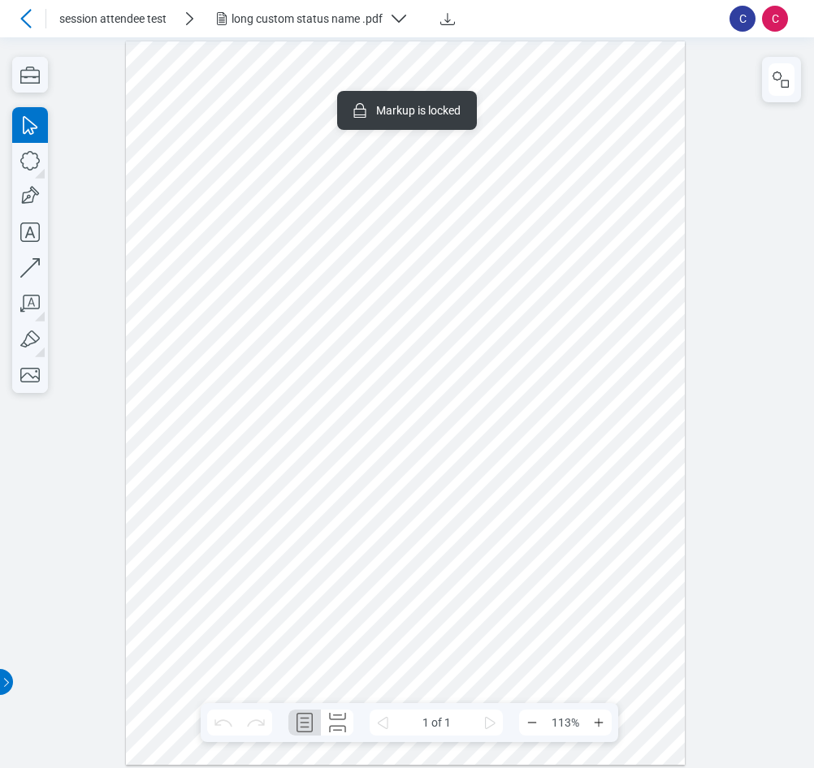
click at [179, 227] on div at bounding box center [405, 402] width 559 height 723
click at [790, 80] on icon "button" at bounding box center [780, 79] width 19 height 19
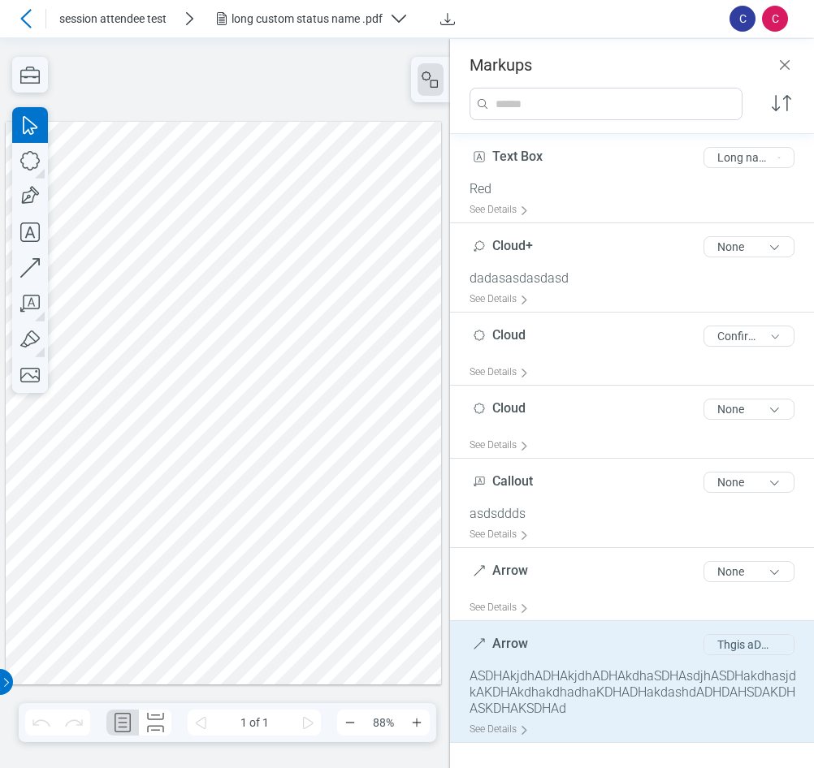
click at [736, 645] on button "Thgis aDajdADHadaHKDHasdASDHakdhASDJHasdjhAJSDHasdhASJDHasjdhaJSDajsdhaSJDKHajd…" at bounding box center [748, 644] width 91 height 21
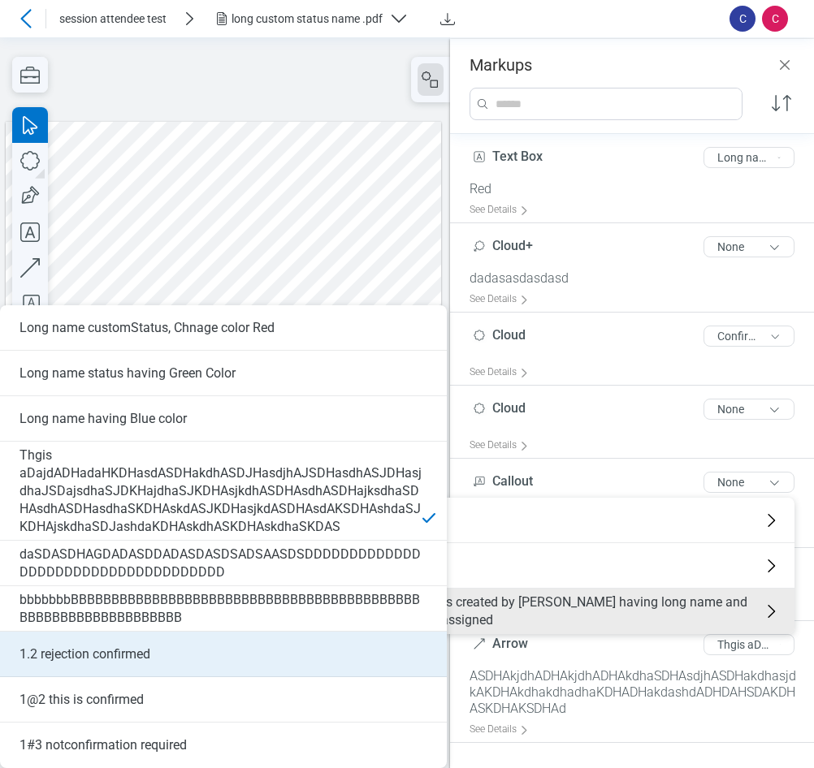
click at [293, 643] on li "1.2 rejection confirmed" at bounding box center [223, 654] width 447 height 45
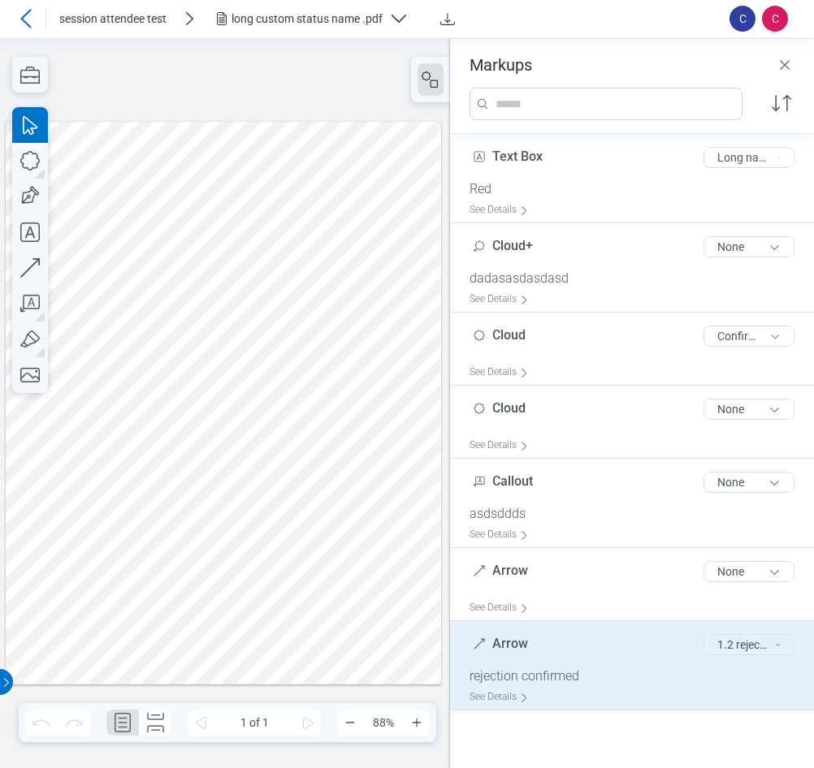
click at [740, 641] on button "1.2 rejection confirmed" at bounding box center [748, 644] width 91 height 21
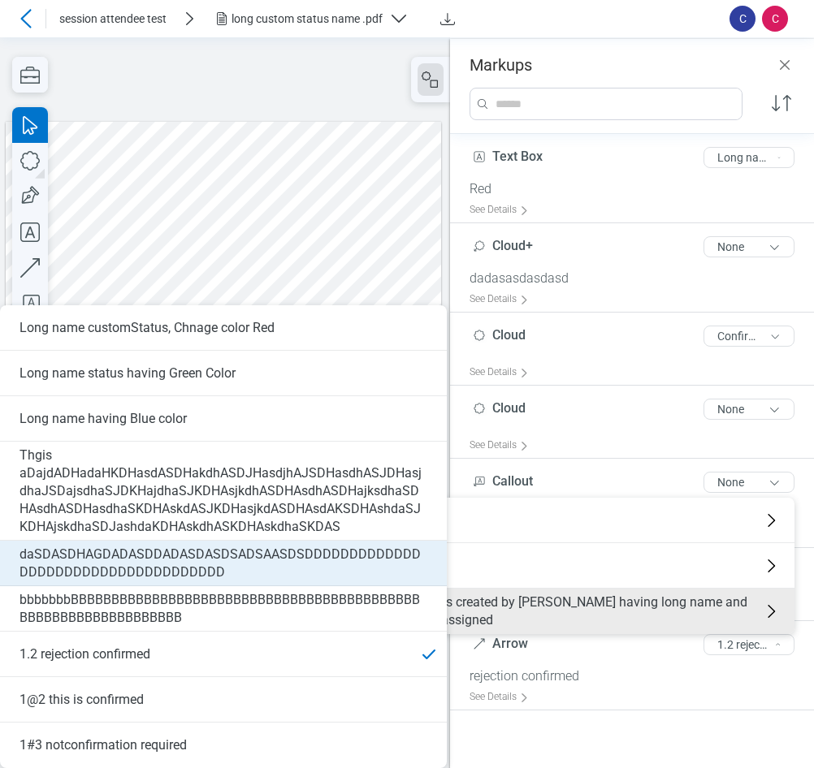
click at [149, 543] on li "daSDASDHAGDADASDDADASDASDSADSAASDSDDDDDDDDDDDDDDDDDDDDDDDDDDDDDDDDDDDD" at bounding box center [223, 563] width 447 height 45
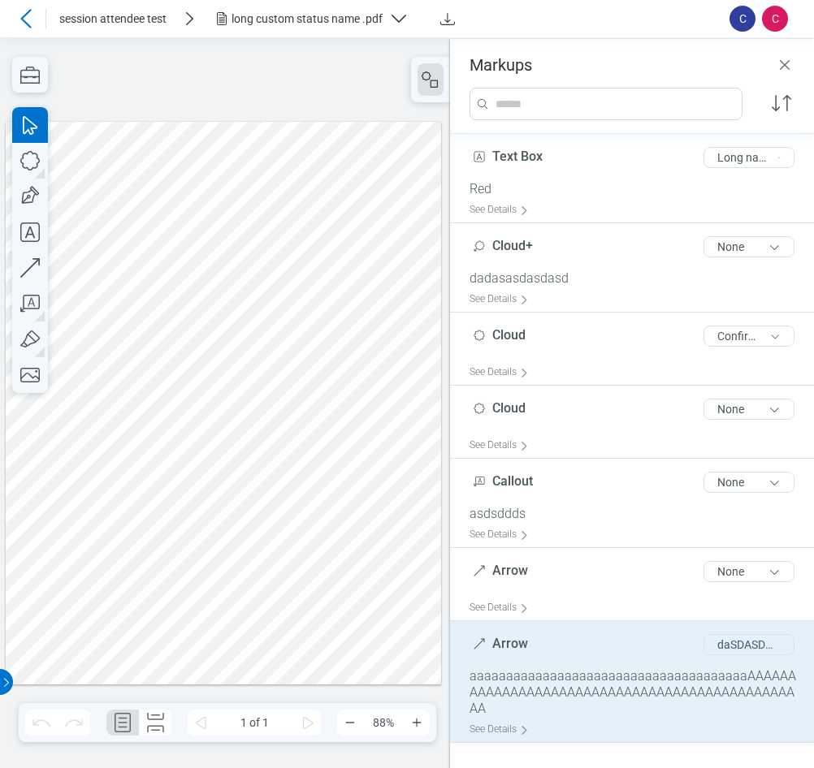
click at [744, 650] on button "daSDASDHAGDADASDDADASDASDSADSAASDSDDDDDDDDDDDDDDDDDDDDDDDDDDDDDDDDDDDD" at bounding box center [748, 644] width 91 height 21
